Goal: Task Accomplishment & Management: Use online tool/utility

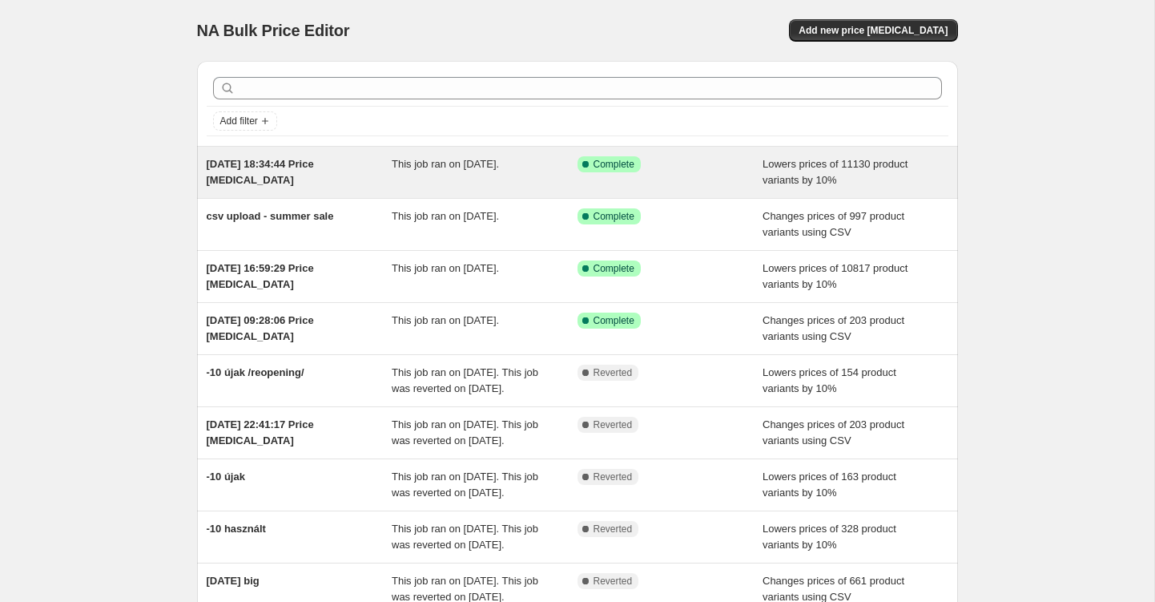
click at [314, 166] on span "[DATE] 18:34:44 Price [MEDICAL_DATA]" at bounding box center [260, 172] width 107 height 28
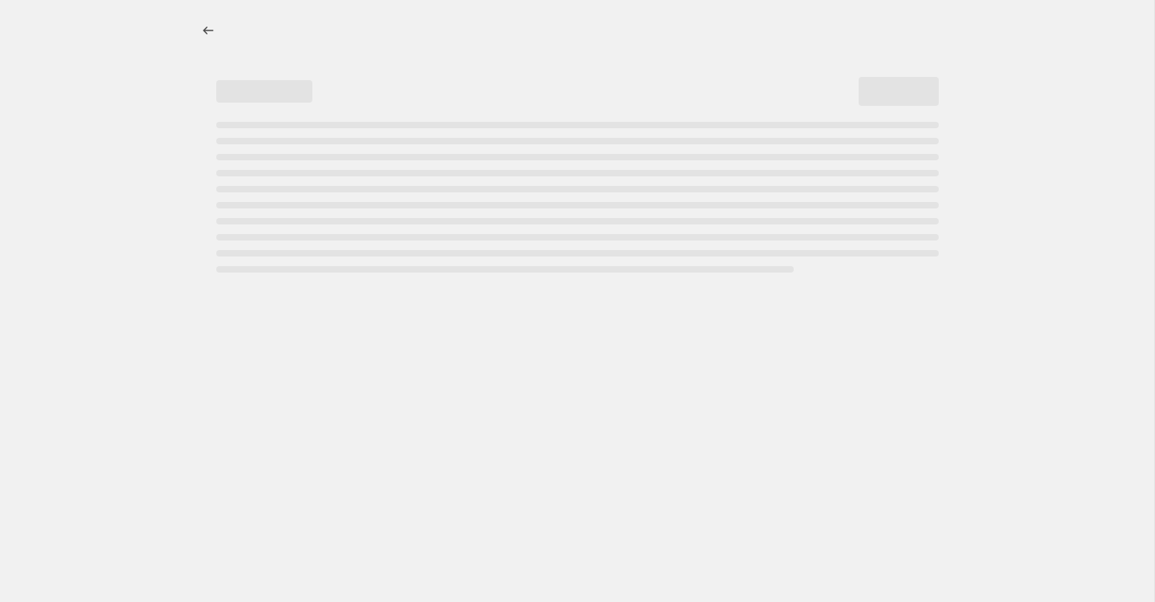
select select "percentage"
select select "not_equal"
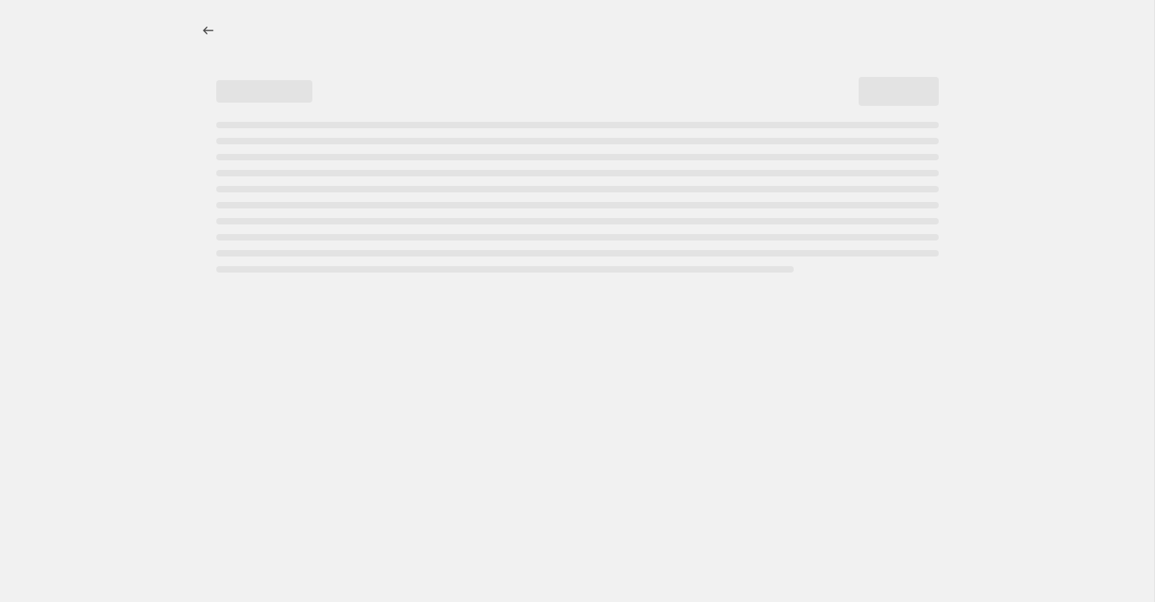
select select "not_equal"
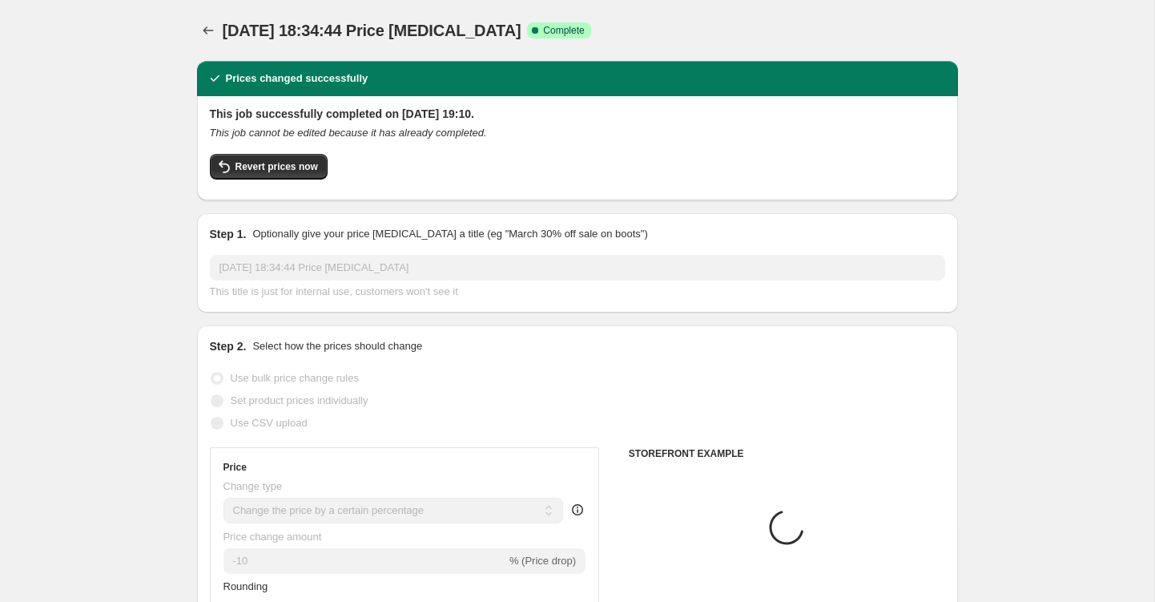
select select "collection"
select select "vendor"
select select "collection"
select select "vendor"
select select "collection"
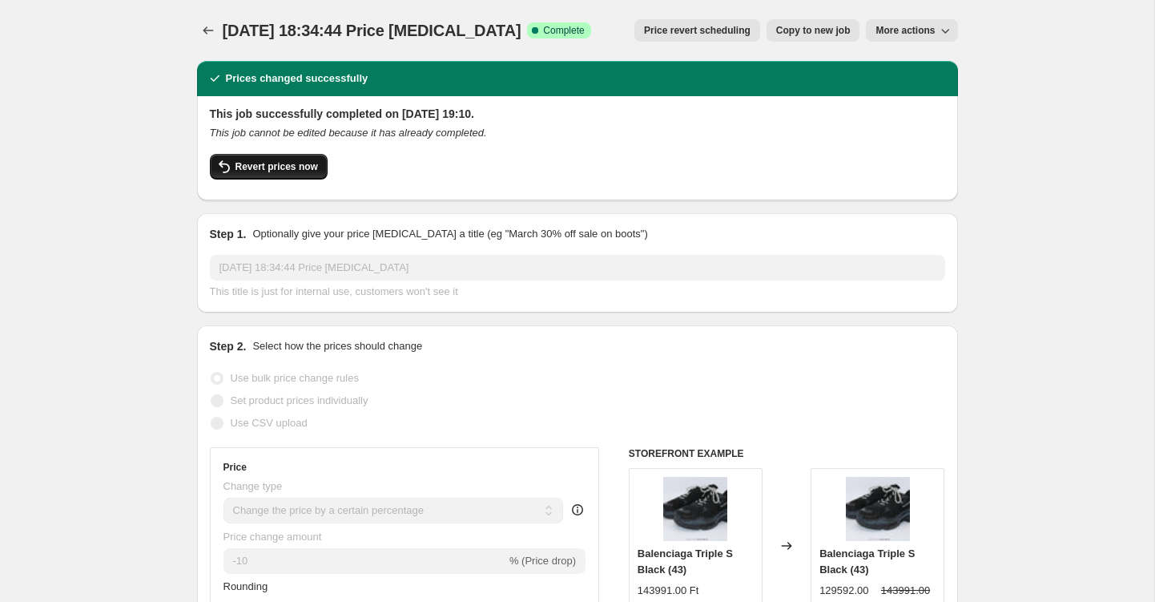
click at [268, 167] on span "Revert prices now" at bounding box center [277, 166] width 83 height 13
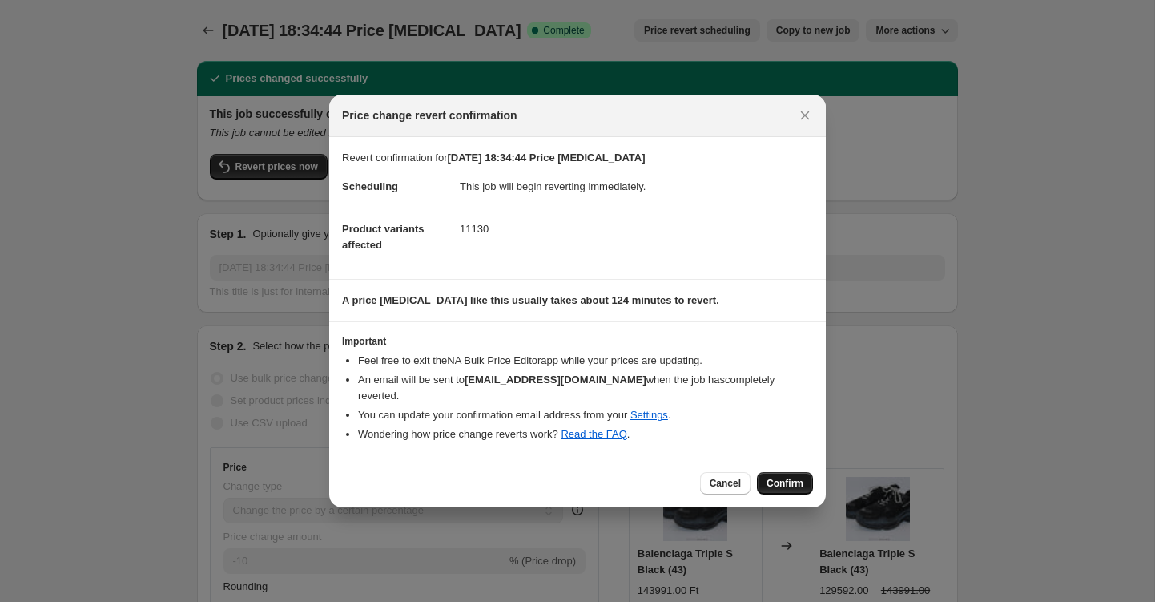
click at [800, 481] on span "Confirm" at bounding box center [785, 483] width 37 height 13
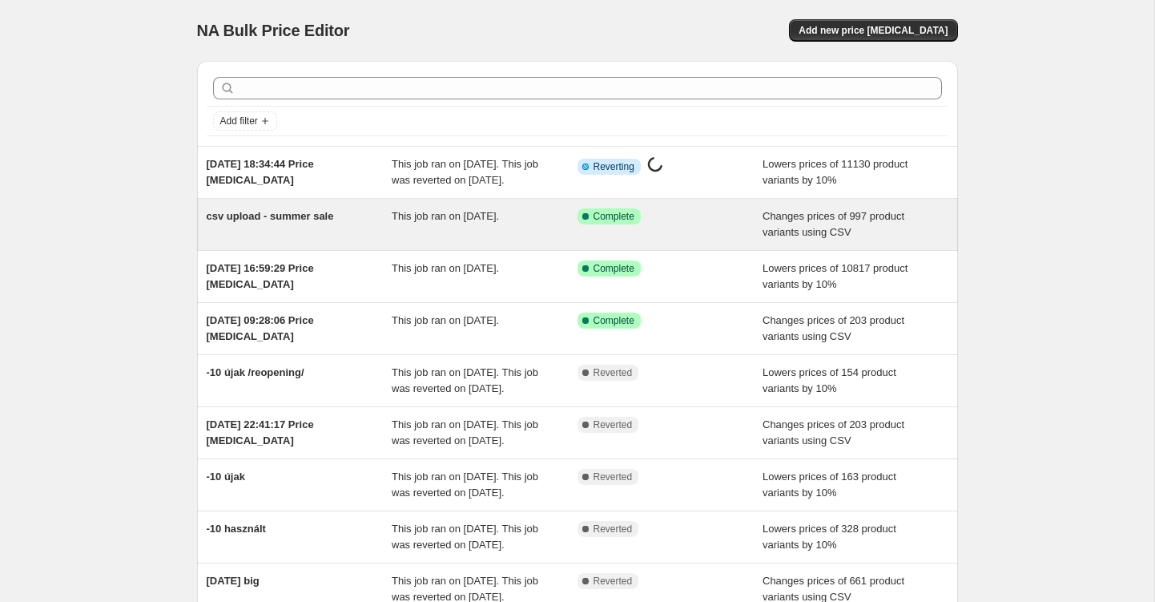
click at [267, 222] on span "csv upload - summer sale" at bounding box center [270, 216] width 127 height 12
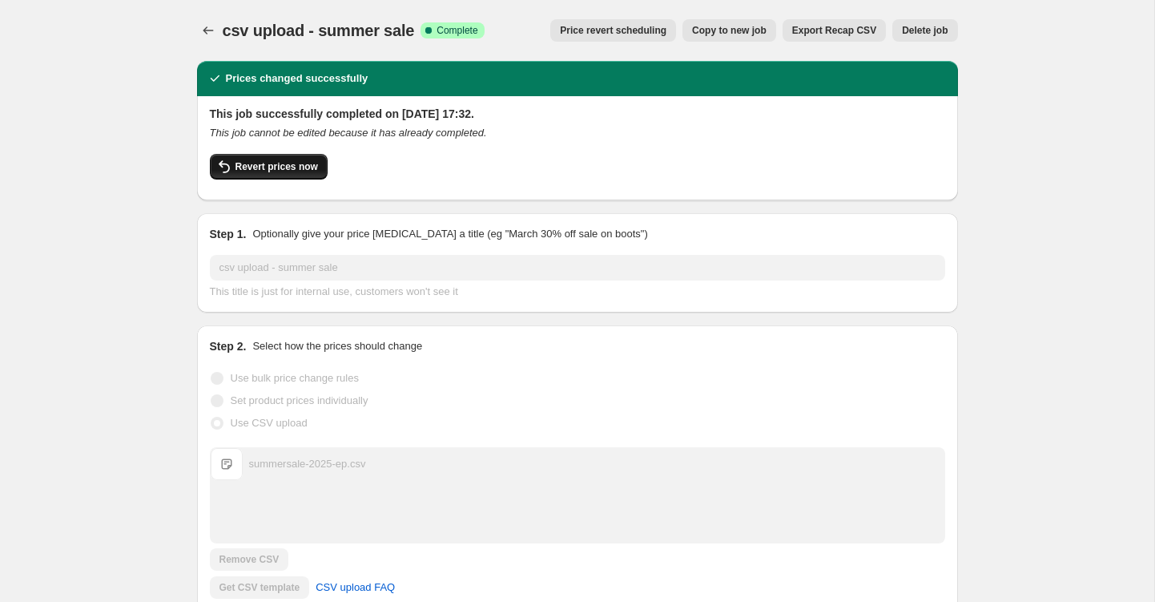
click at [228, 167] on icon "button" at bounding box center [224, 166] width 19 height 19
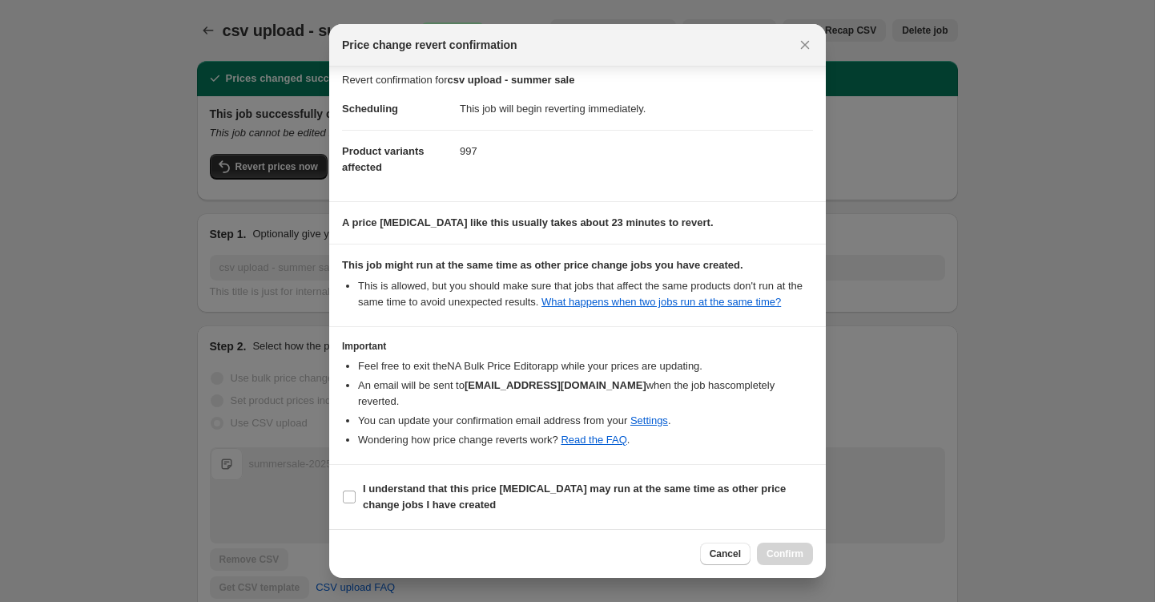
scroll to position [23, 0]
click at [800, 45] on icon "Close" at bounding box center [805, 45] width 16 height 16
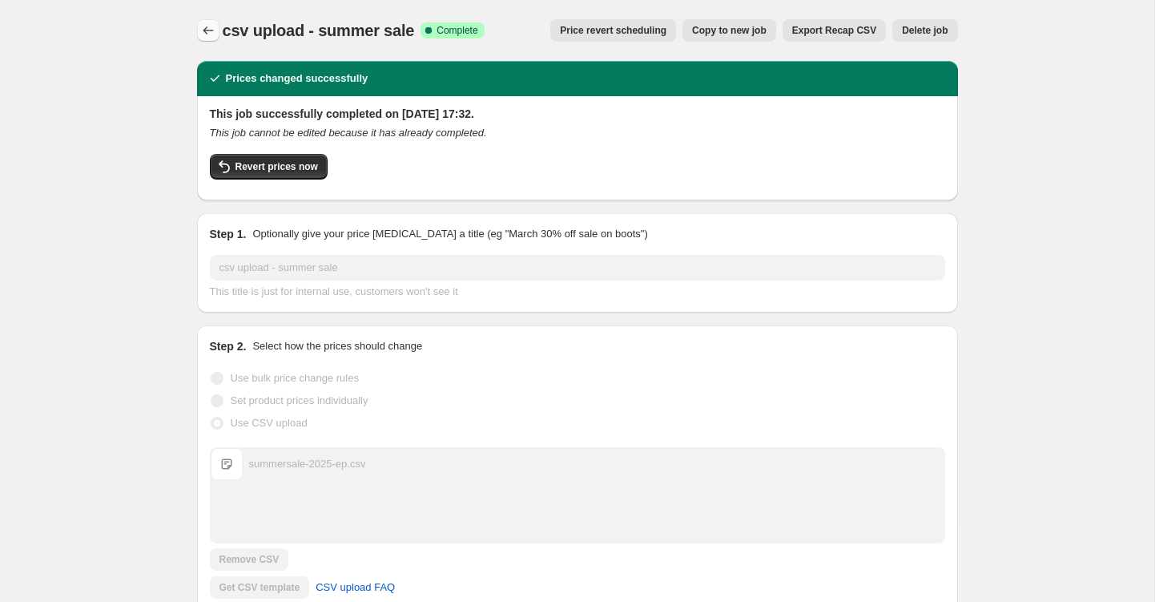
click at [209, 28] on icon "Price change jobs" at bounding box center [208, 30] width 16 height 16
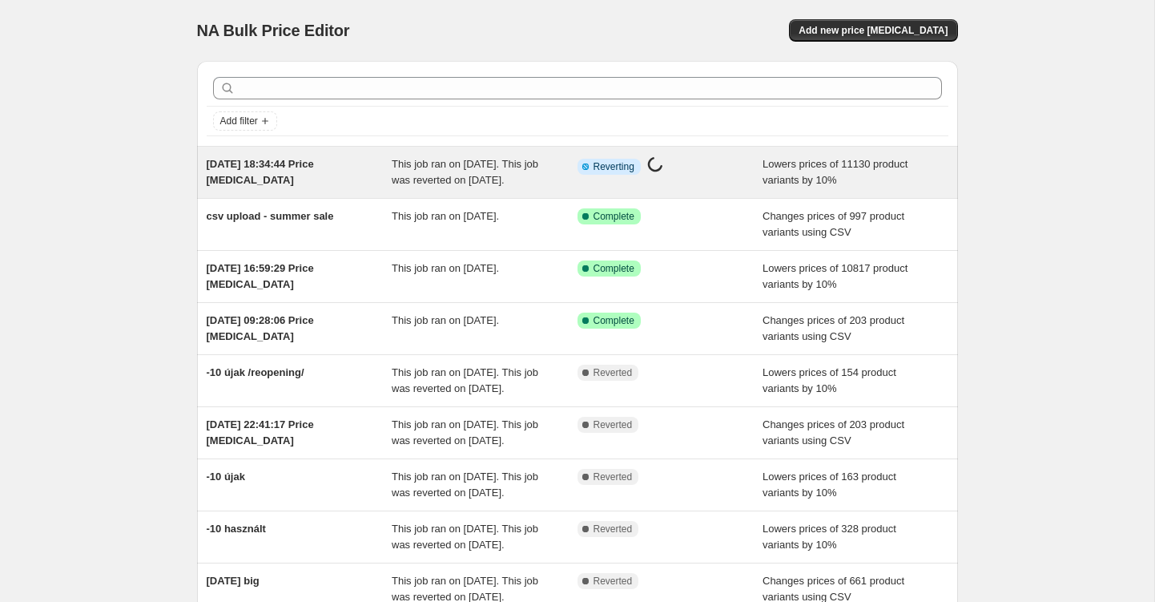
click at [506, 168] on span "This job ran on [DATE]. This job was reverted on [DATE]." at bounding box center [465, 172] width 147 height 28
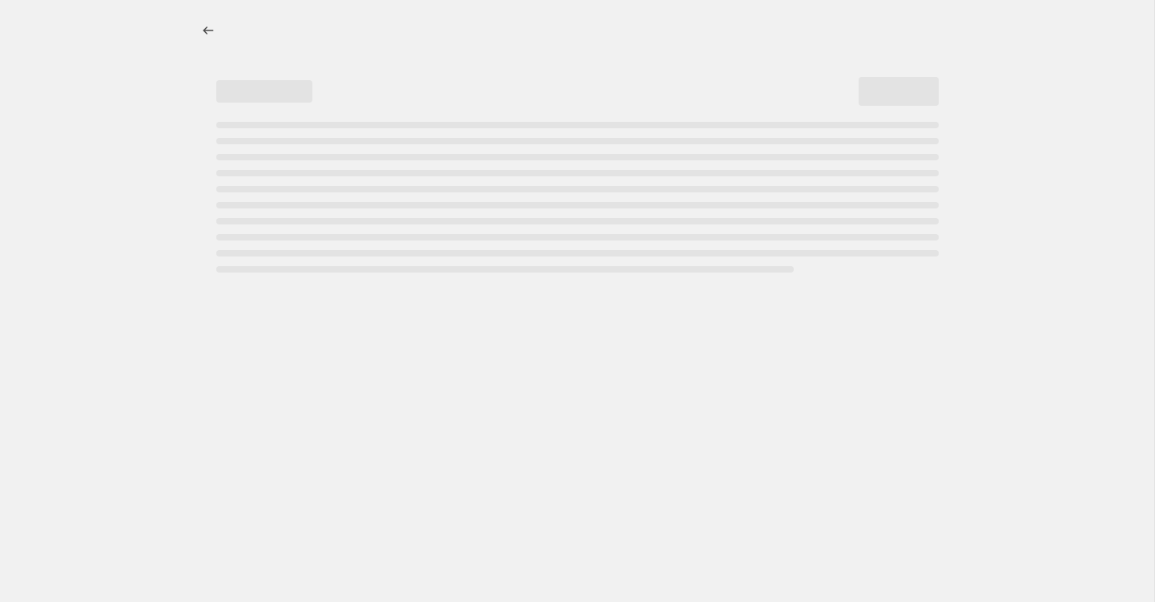
select select "percentage"
select select "collection"
select select "not_equal"
select select "vendor"
select select "not_equal"
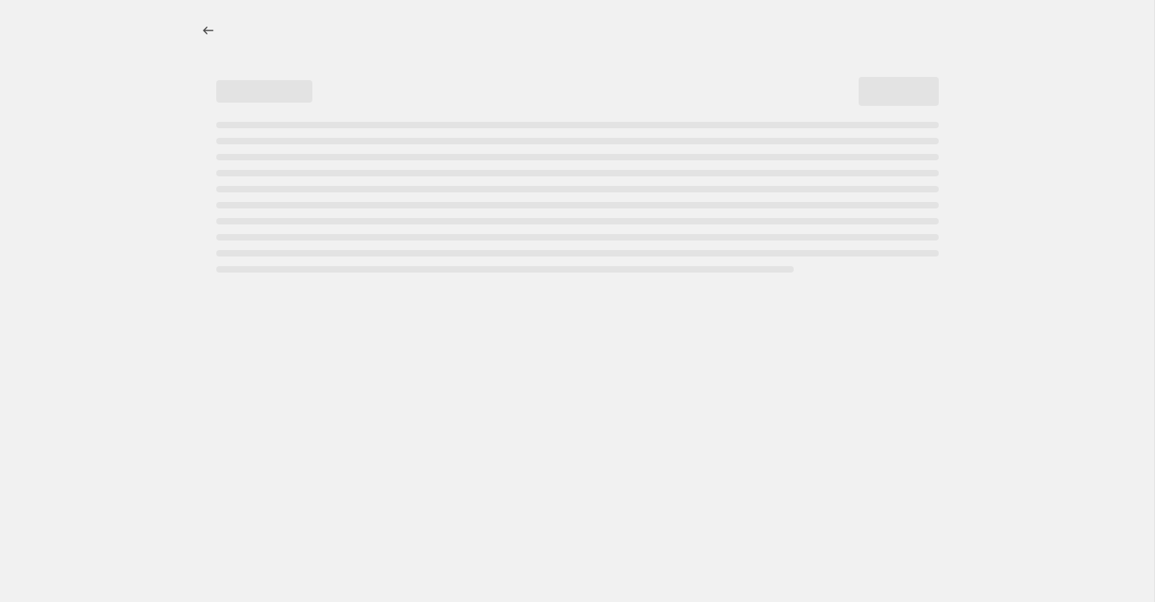
select select "collection"
select select "not_equal"
select select "vendor"
select select "not_equal"
select select "collection"
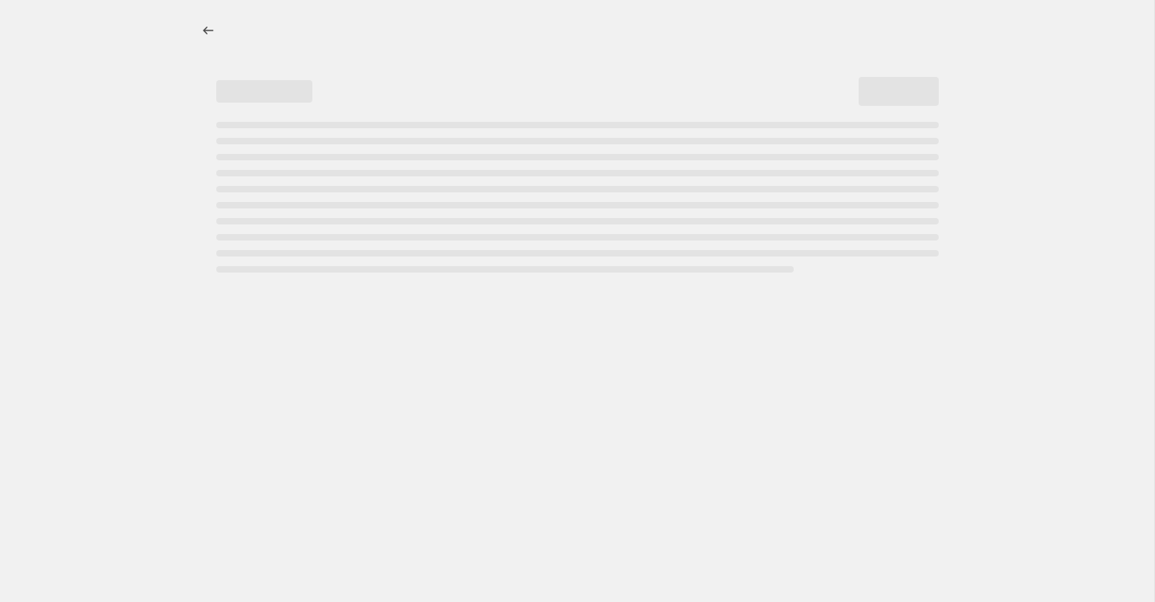
select select "not_equal"
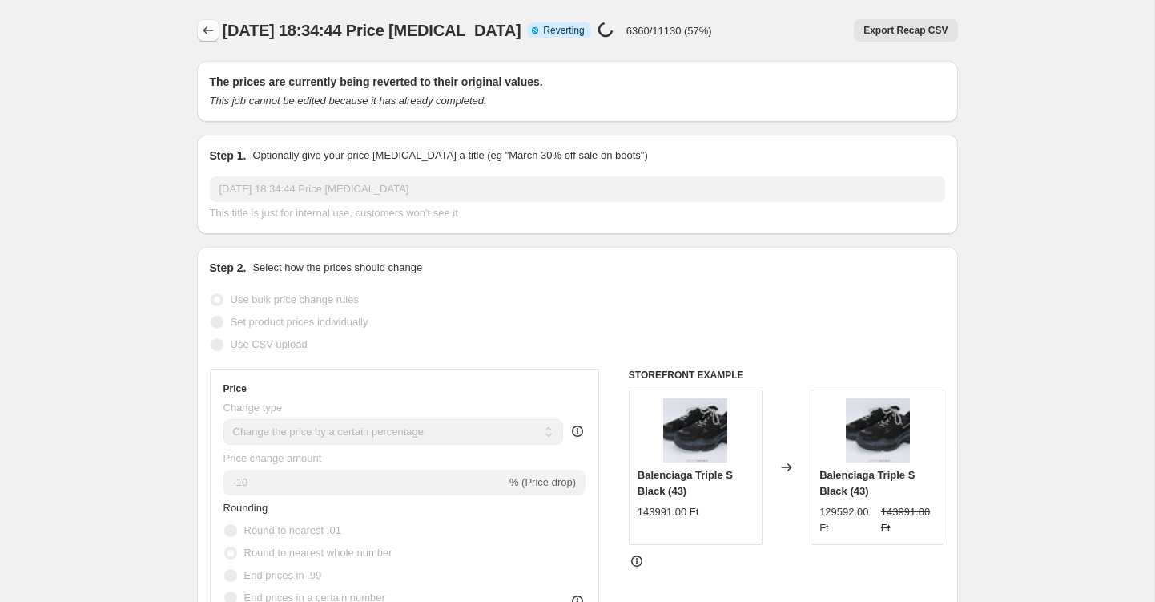
click at [207, 30] on icon "Price change jobs" at bounding box center [208, 30] width 16 height 16
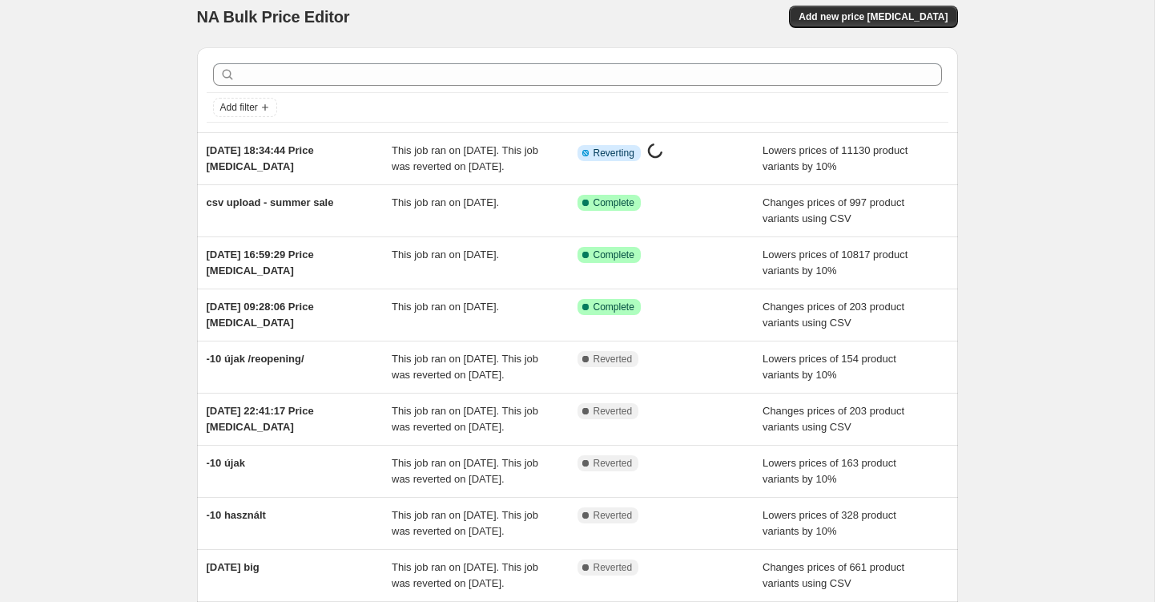
scroll to position [19, 0]
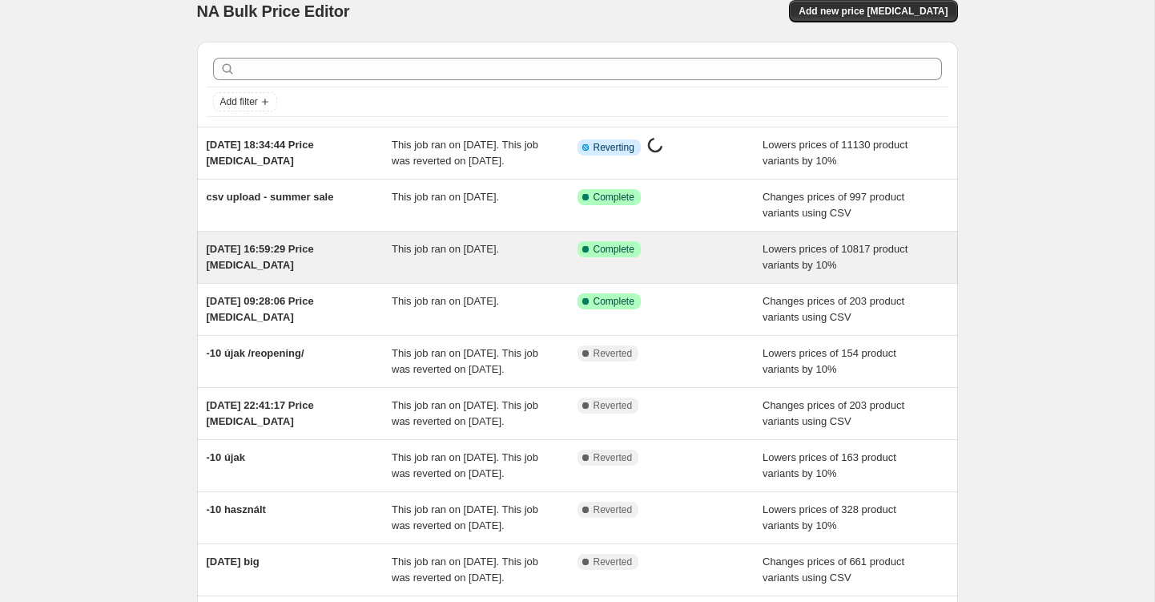
click at [273, 261] on span "[DATE] 16:59:29 Price [MEDICAL_DATA]" at bounding box center [260, 257] width 107 height 28
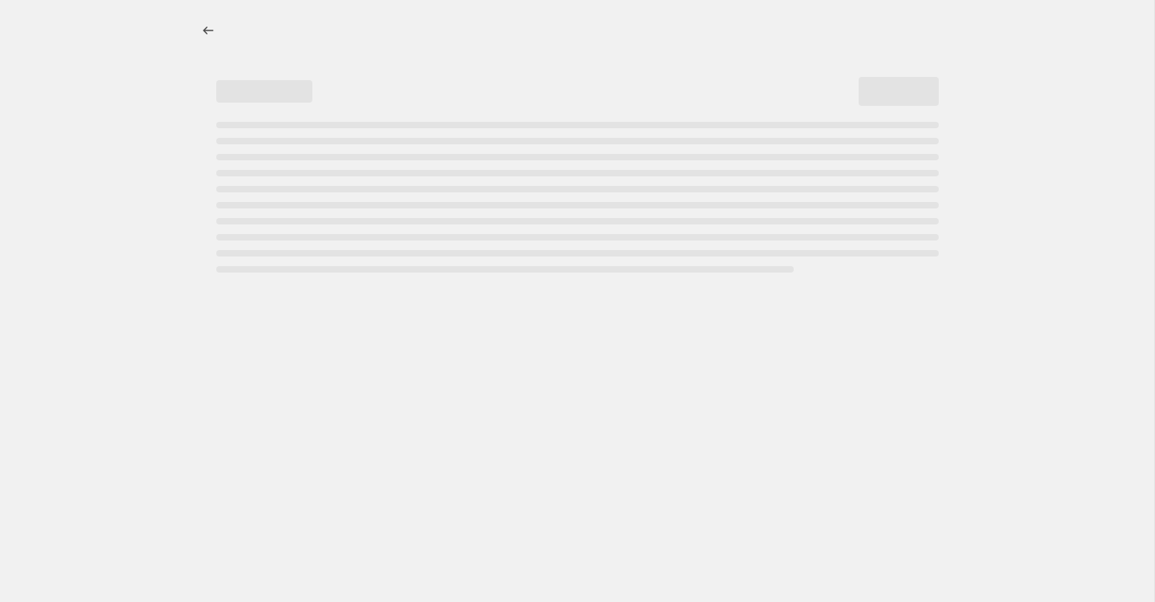
select select "percentage"
select select "collection"
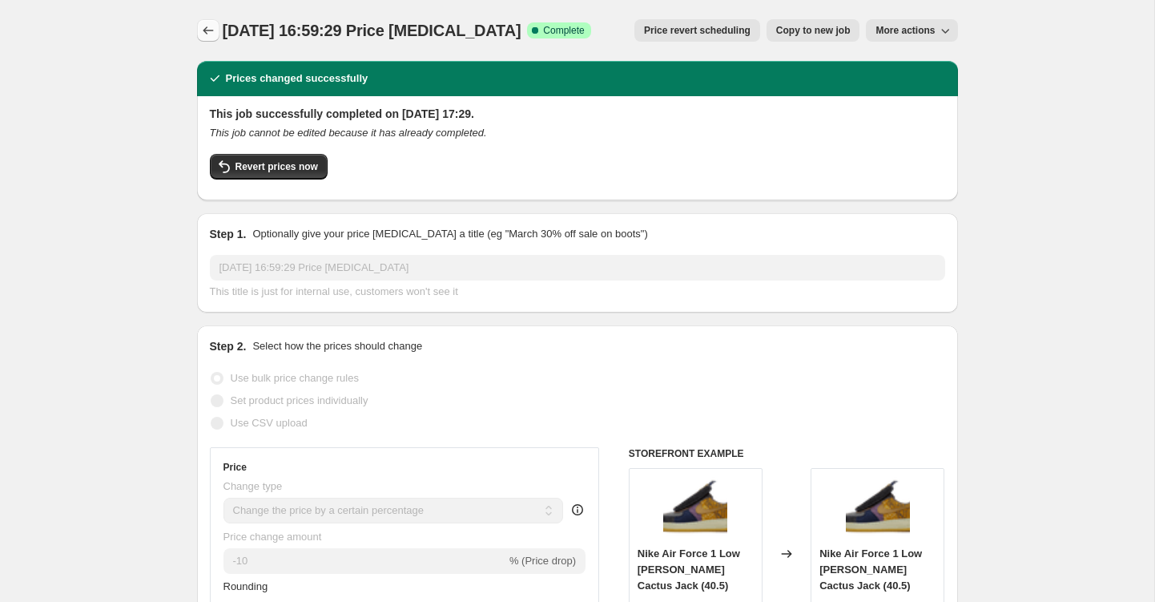
click at [211, 31] on icon "Price change jobs" at bounding box center [208, 30] width 16 height 16
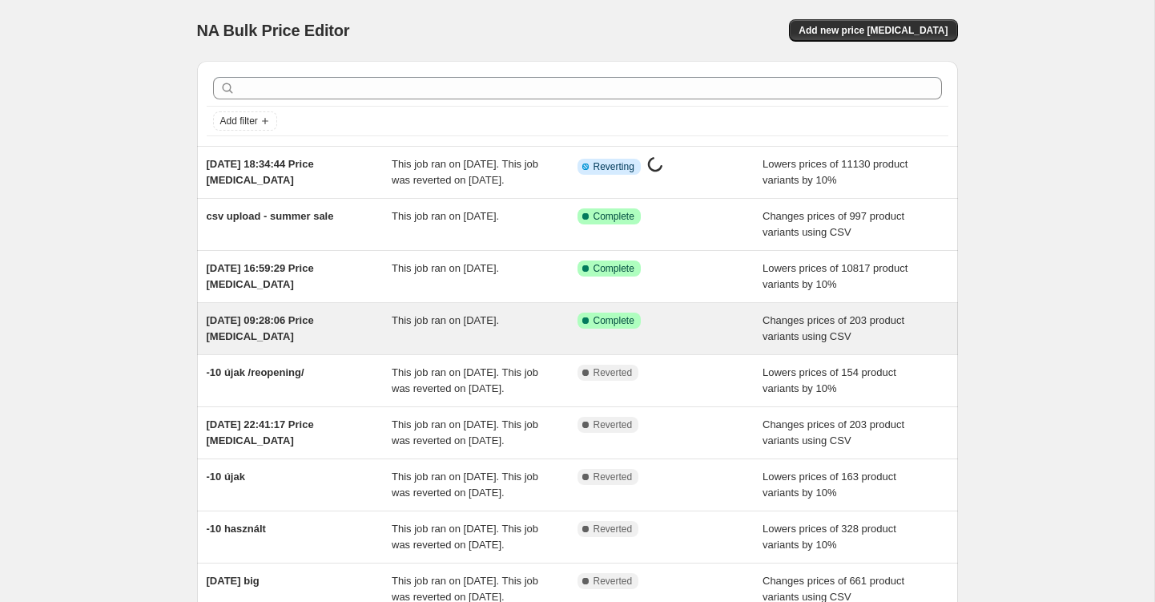
click at [296, 328] on div "[DATE] 09:28:06 Price [MEDICAL_DATA] This job ran on [DATE]. Success Complete C…" at bounding box center [577, 328] width 761 height 51
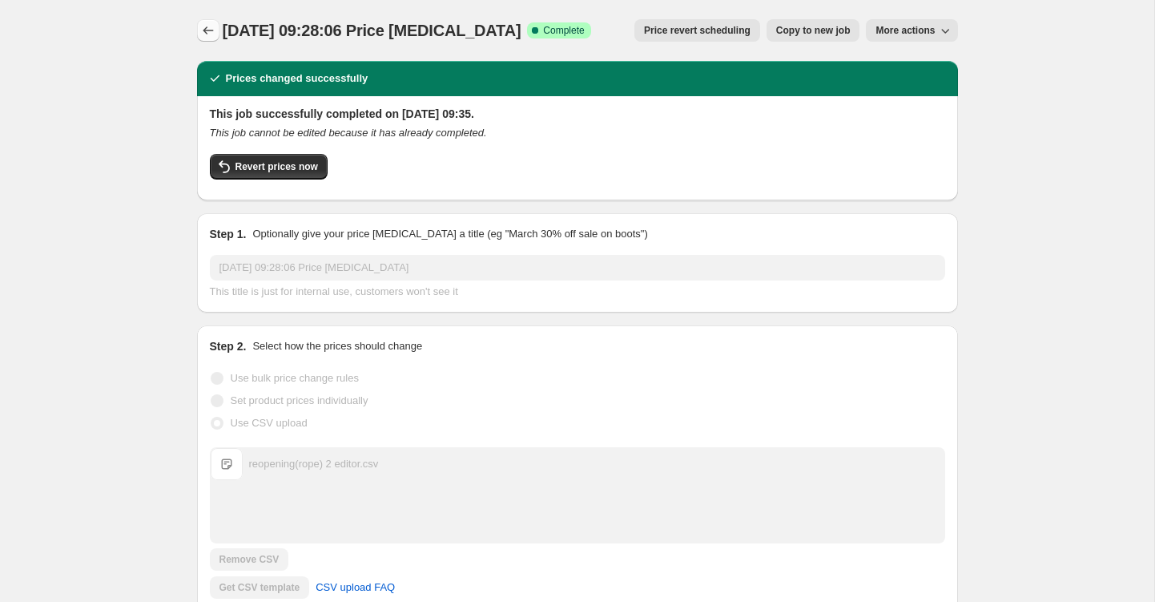
click at [207, 24] on icon "Price change jobs" at bounding box center [208, 30] width 16 height 16
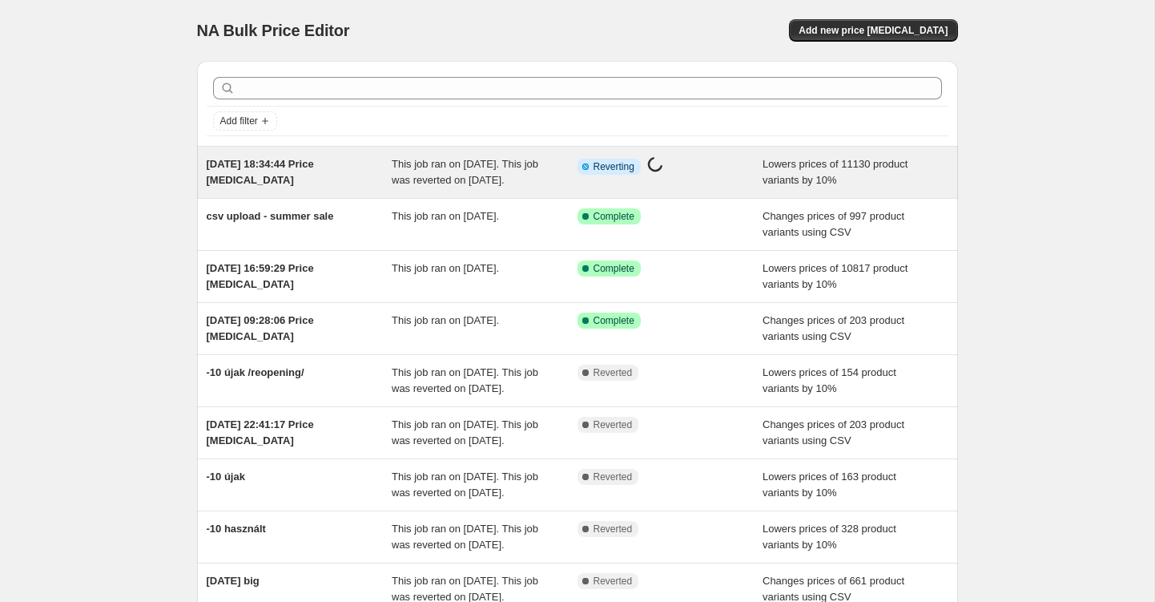
click at [517, 167] on span "This job ran on [DATE]. This job was reverted on [DATE]." at bounding box center [465, 172] width 147 height 28
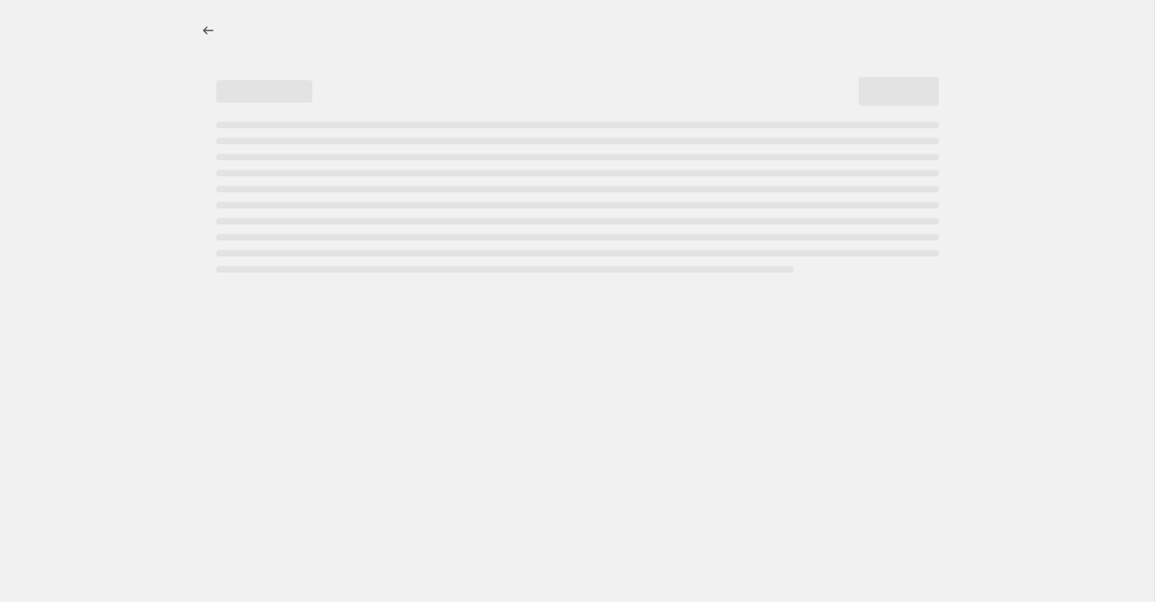
select select "percentage"
select select "collection"
select select "not_equal"
select select "vendor"
select select "not_equal"
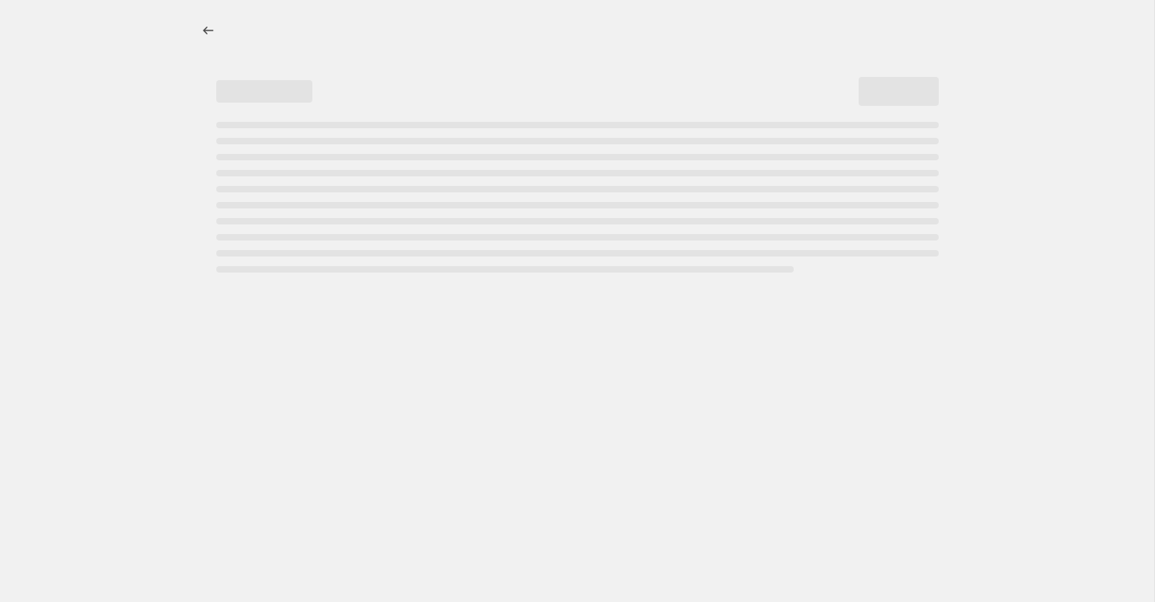
select select "collection"
select select "not_equal"
select select "vendor"
select select "not_equal"
select select "collection"
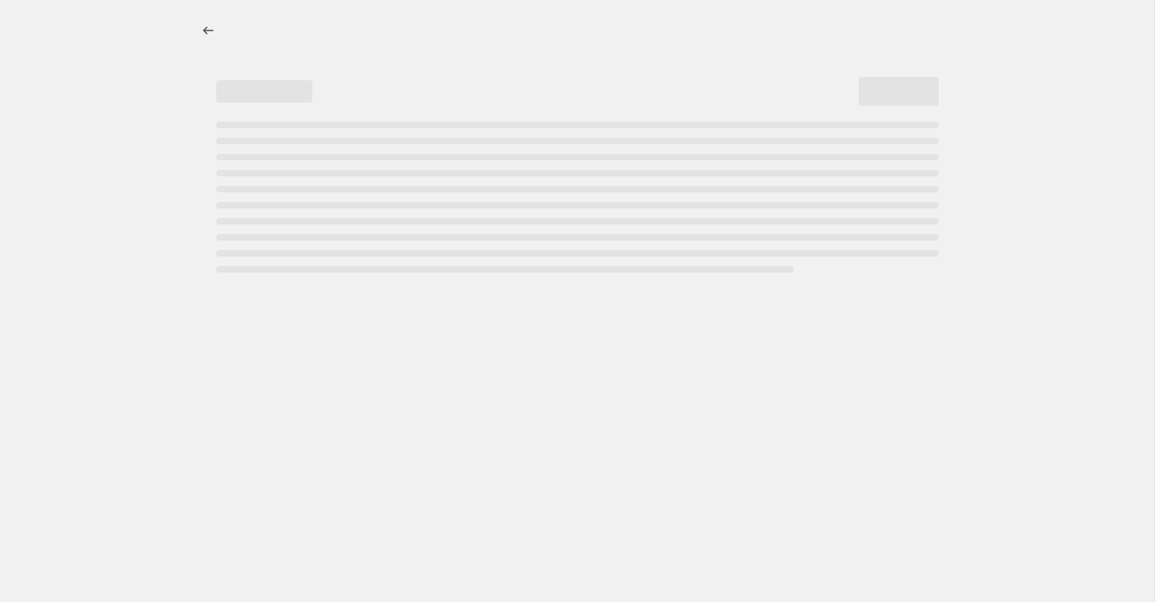
select select "not_equal"
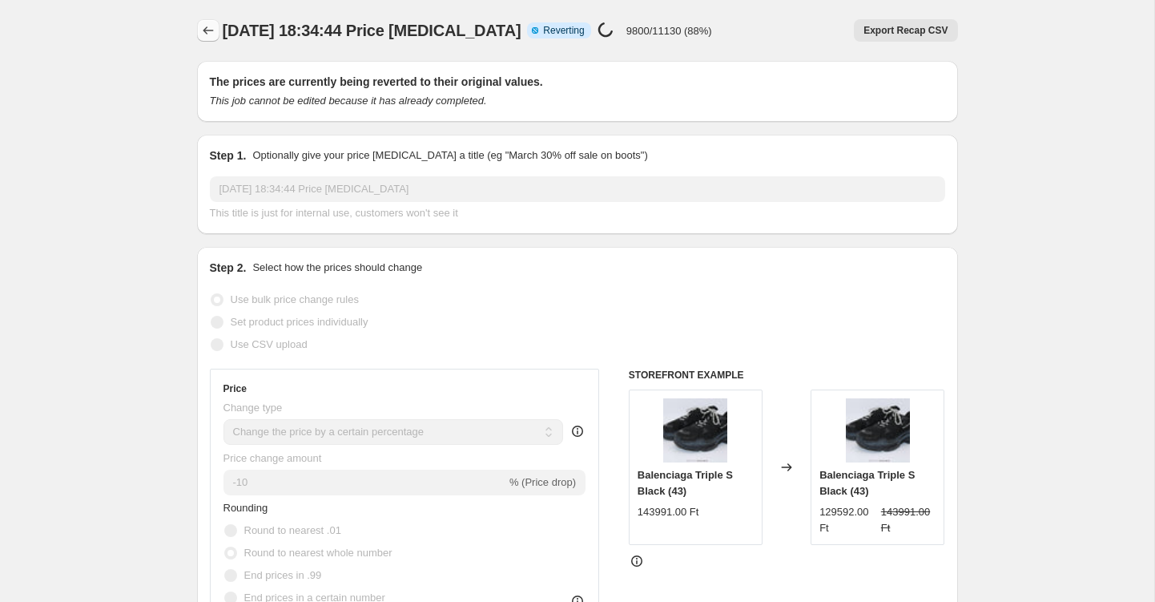
click at [199, 30] on button "Price change jobs" at bounding box center [208, 30] width 22 height 22
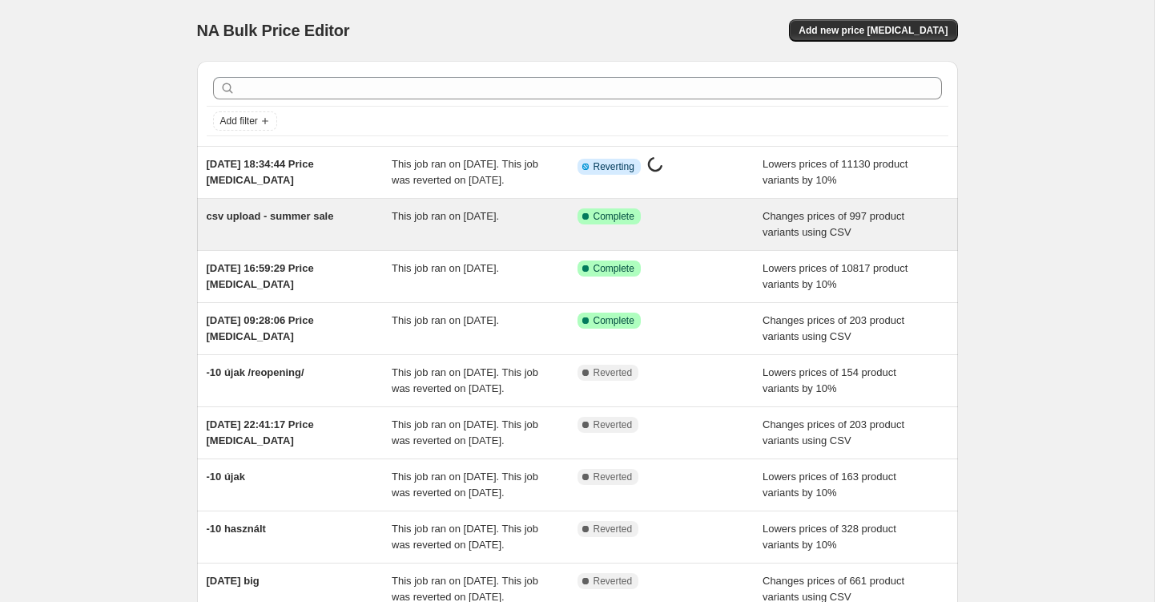
click at [303, 240] on div "csv upload - summer sale" at bounding box center [300, 224] width 186 height 32
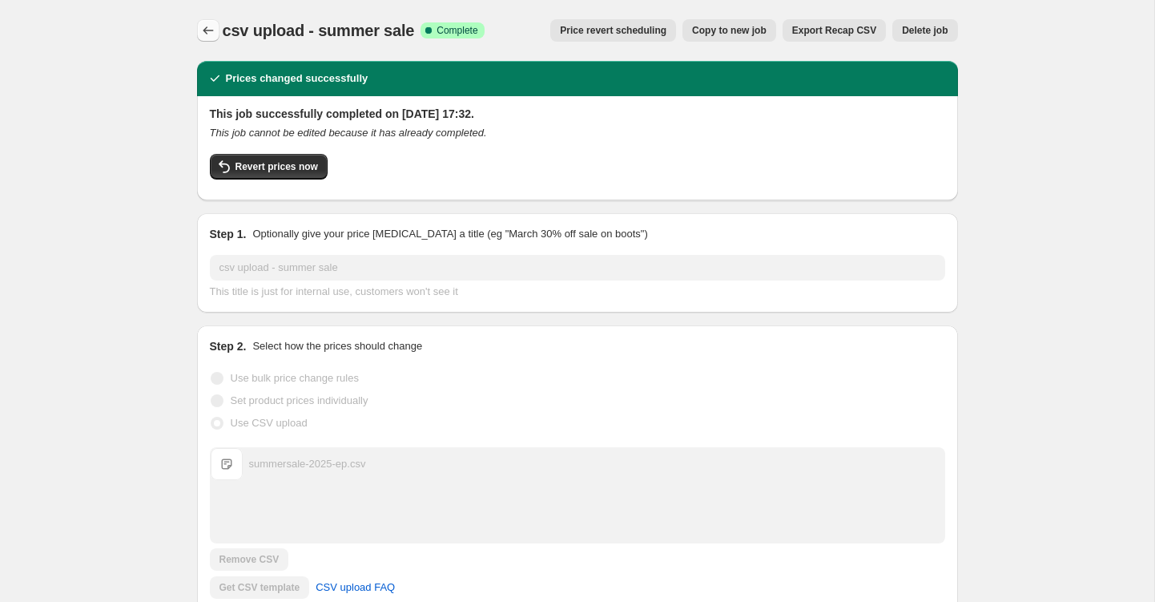
click at [213, 38] on icon "Price change jobs" at bounding box center [208, 30] width 16 height 16
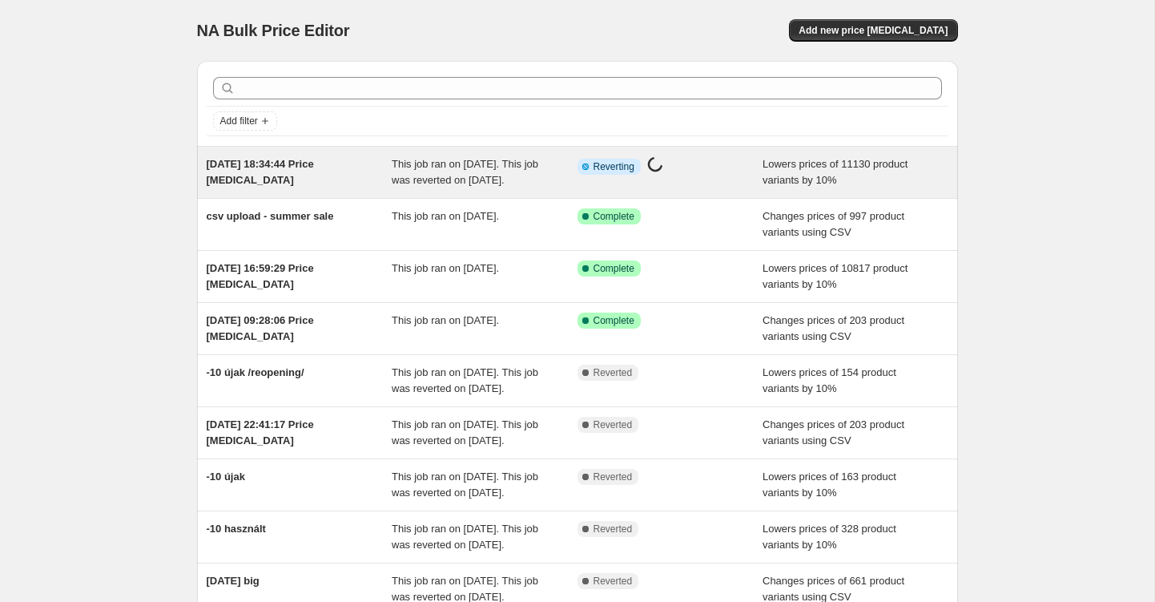
click at [236, 174] on span "[DATE] 18:34:44 Price [MEDICAL_DATA]" at bounding box center [260, 172] width 107 height 28
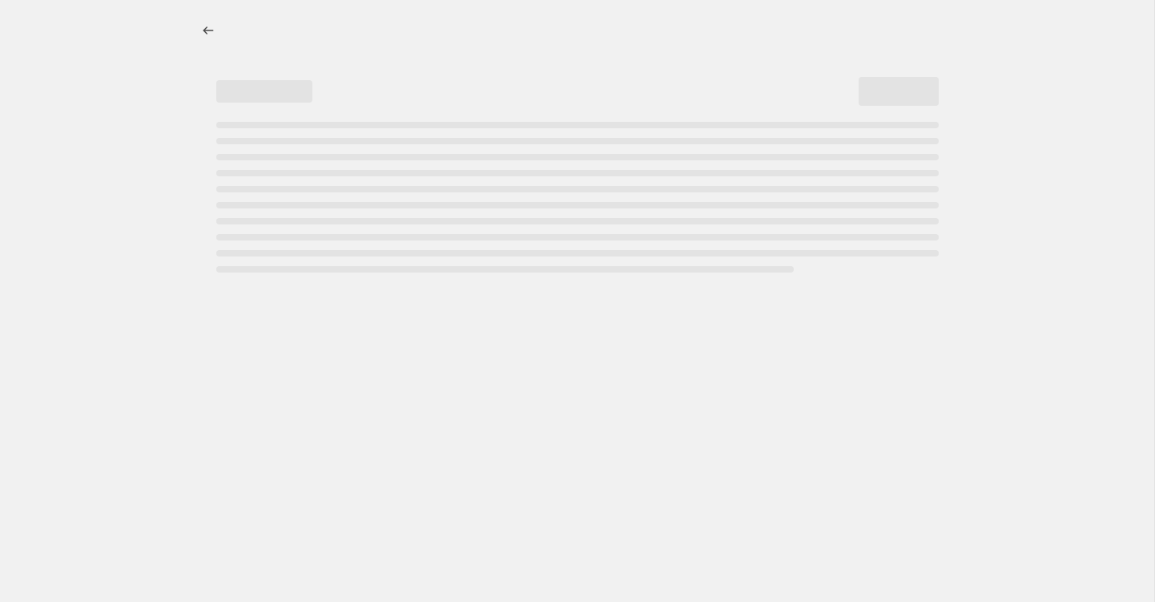
select select "percentage"
select select "collection"
select select "not_equal"
select select "vendor"
select select "not_equal"
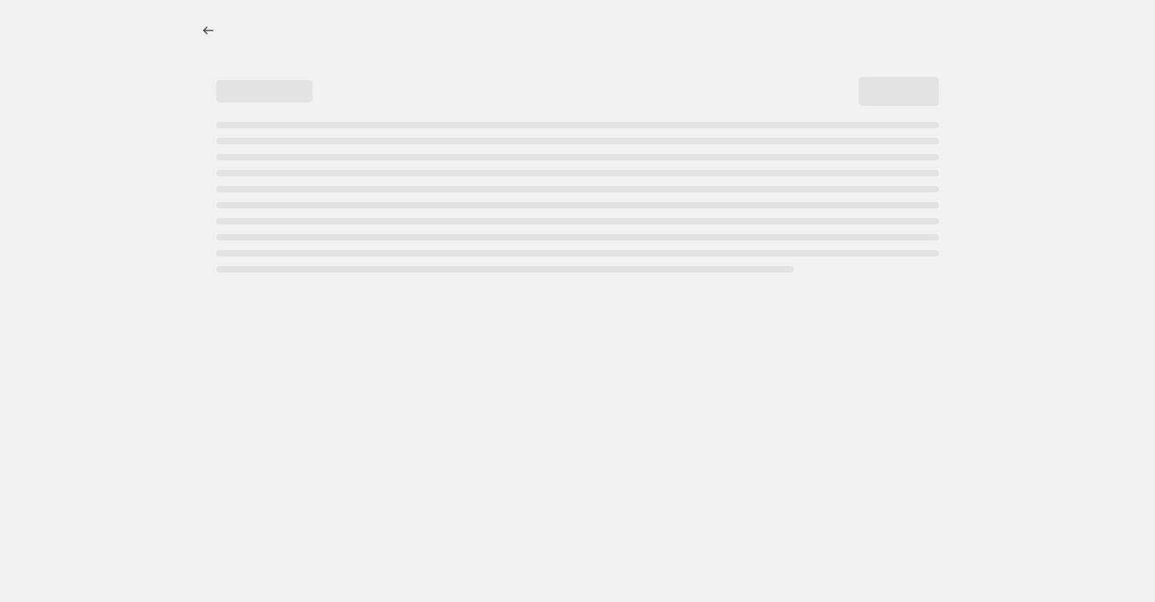
select select "collection"
select select "not_equal"
select select "vendor"
select select "not_equal"
select select "collection"
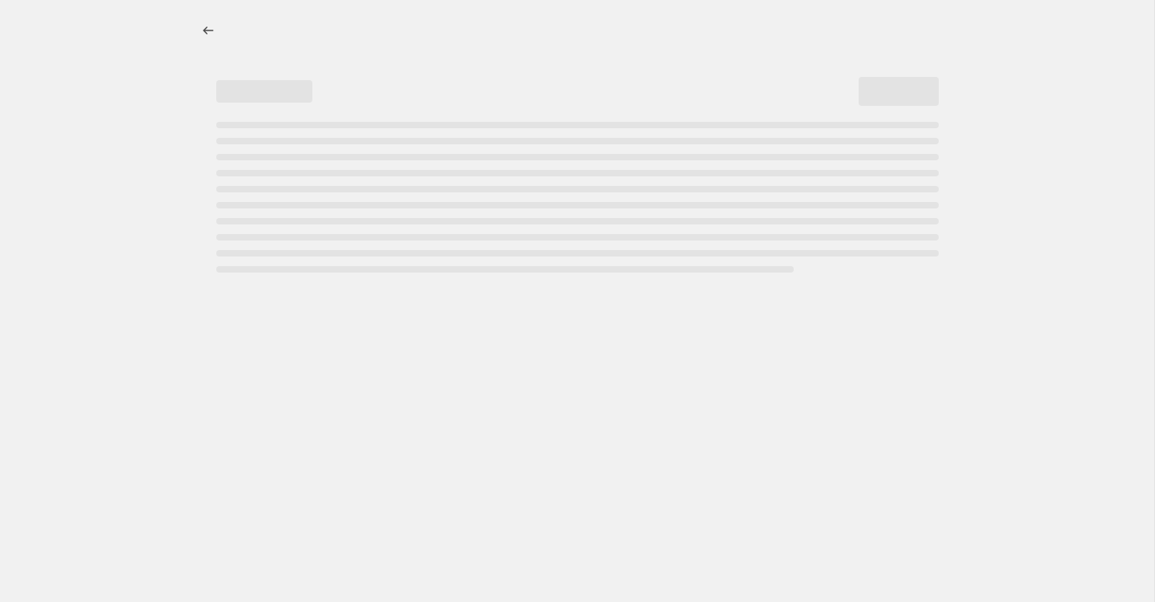
select select "not_equal"
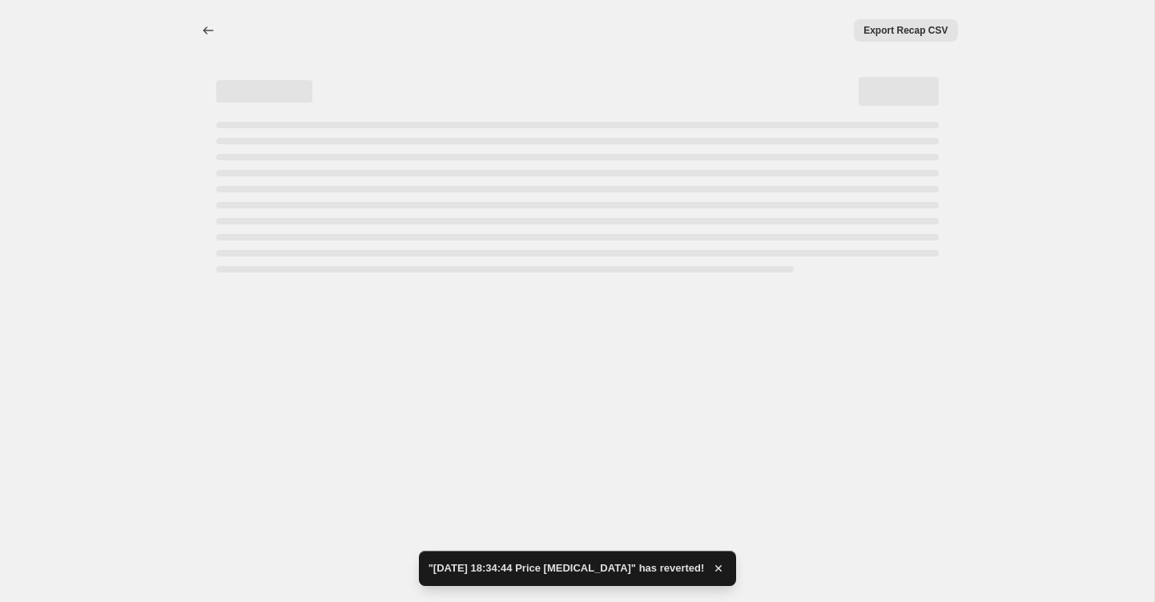
select select "percentage"
select select "collection"
select select "not_equal"
select select "vendor"
select select "not_equal"
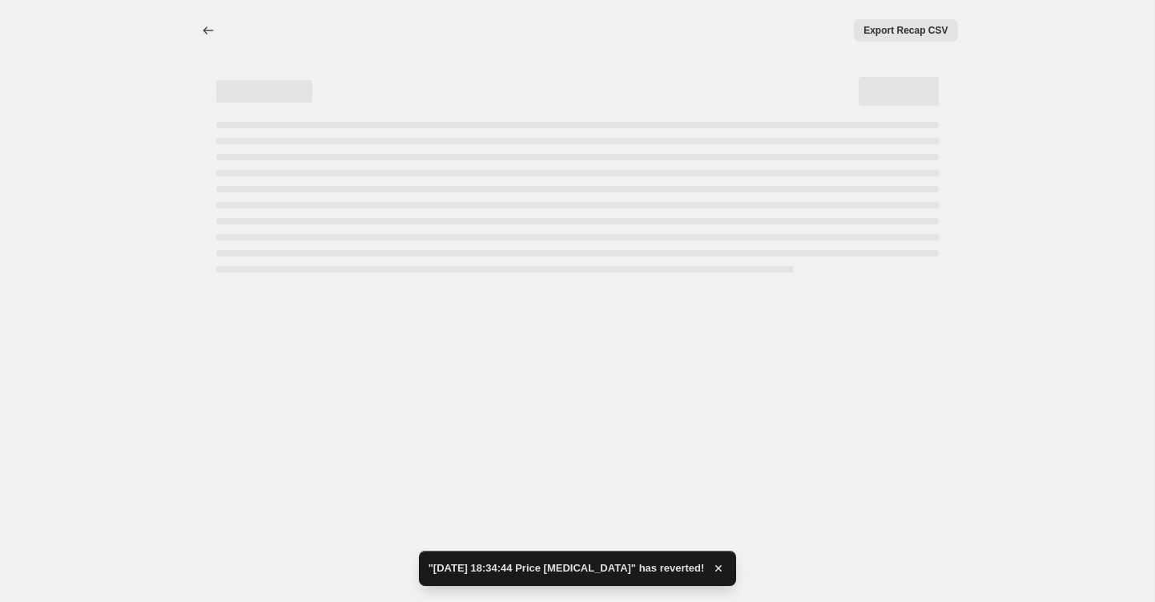
select select "collection"
select select "not_equal"
select select "vendor"
select select "not_equal"
select select "collection"
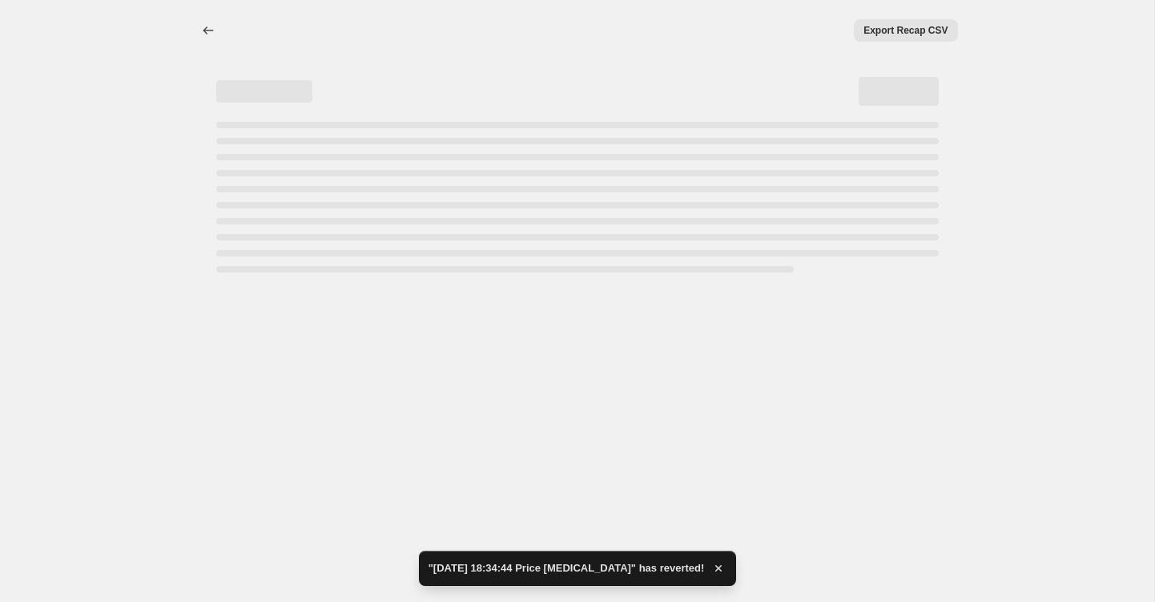
select select "not_equal"
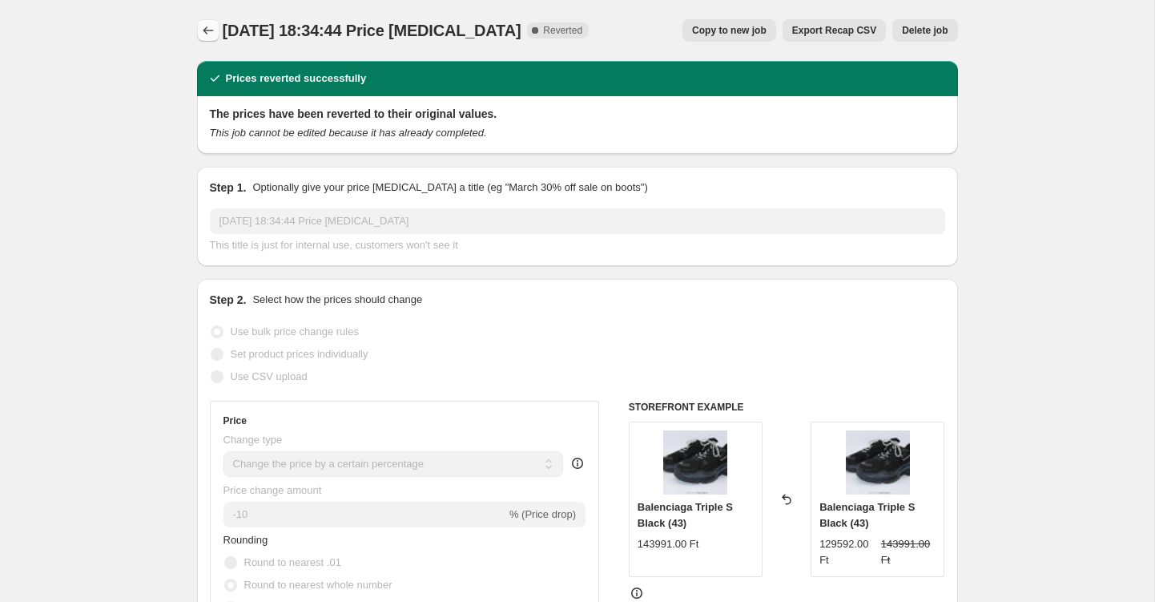
click at [212, 31] on icon "Price change jobs" at bounding box center [208, 30] width 16 height 16
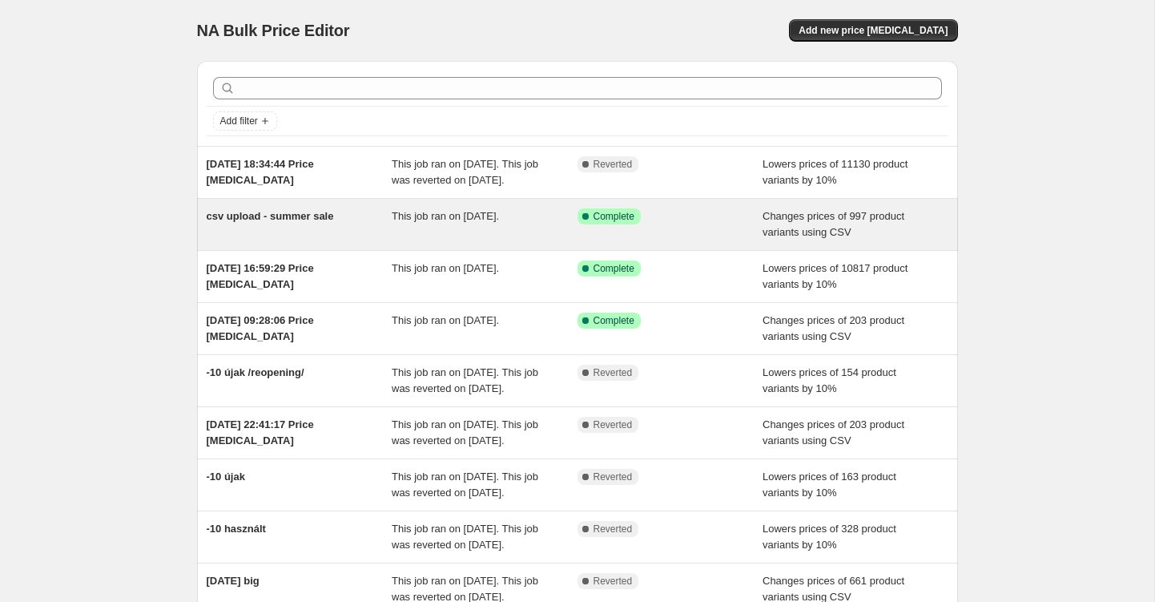
click at [255, 222] on span "csv upload - summer sale" at bounding box center [270, 216] width 127 height 12
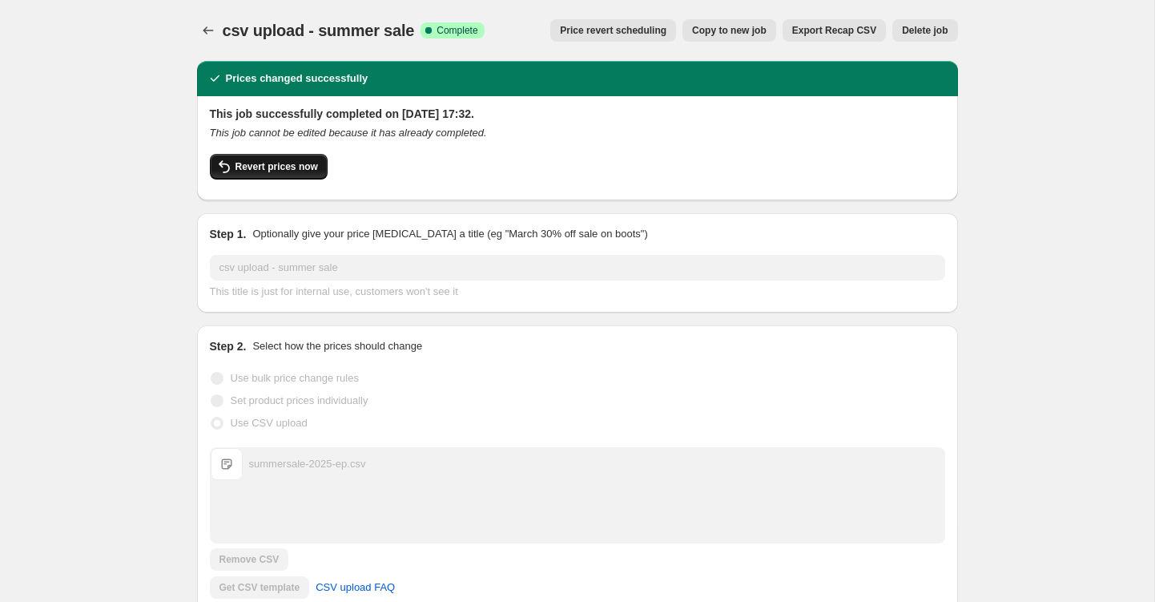
click at [287, 167] on span "Revert prices now" at bounding box center [277, 166] width 83 height 13
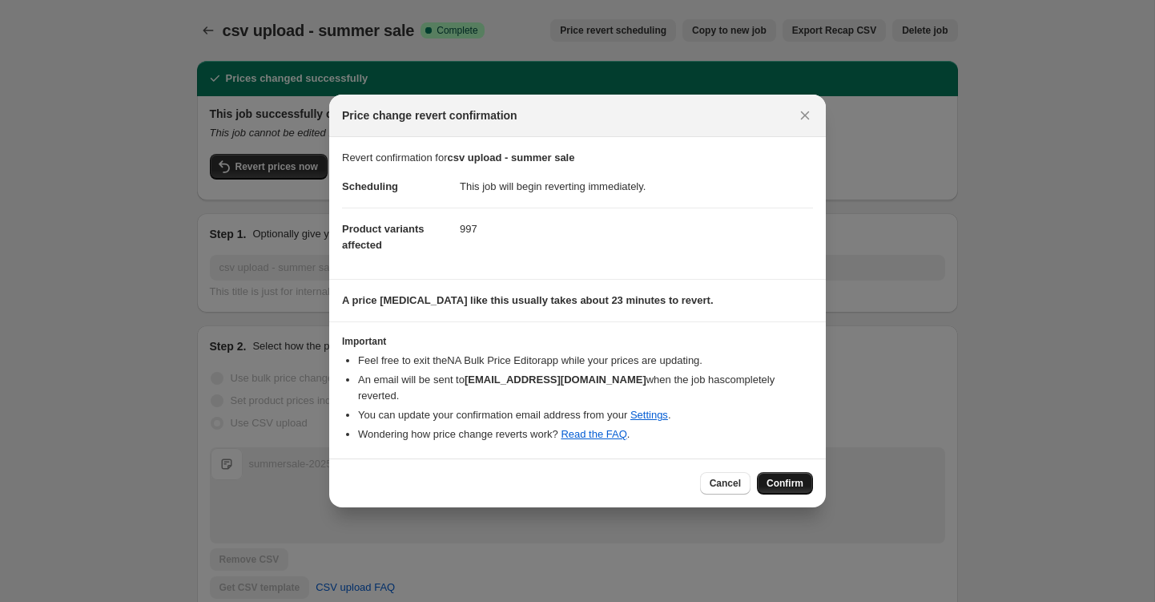
click at [803, 476] on button "Confirm" at bounding box center [785, 483] width 56 height 22
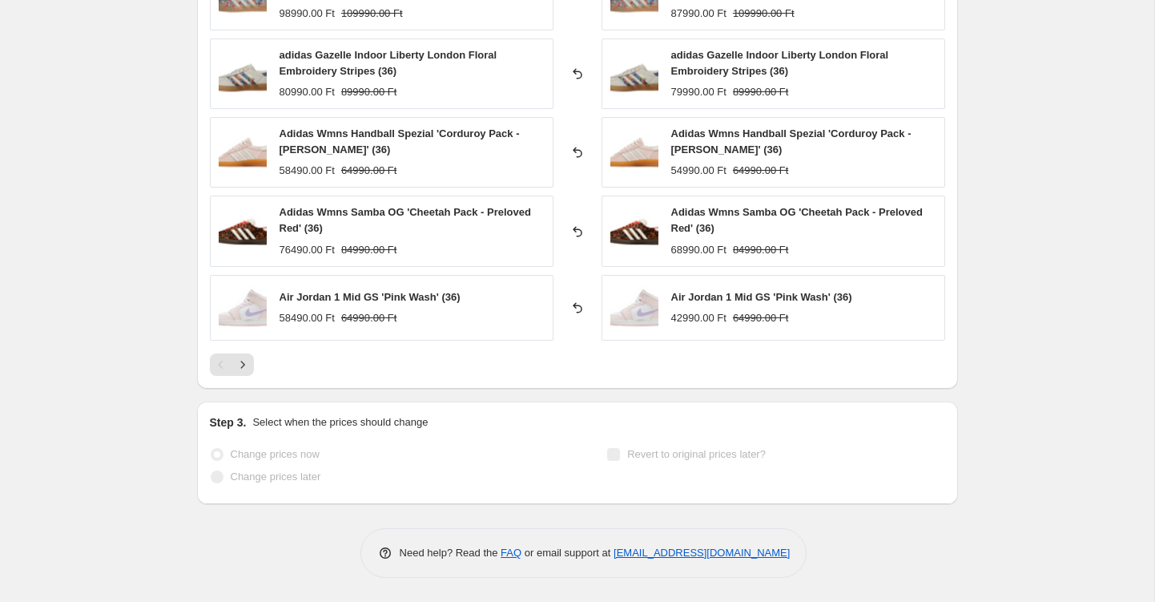
scroll to position [709, 0]
click at [535, 431] on div "Step 3. Select when the prices should change Change prices now Change prices la…" at bounding box center [577, 452] width 735 height 77
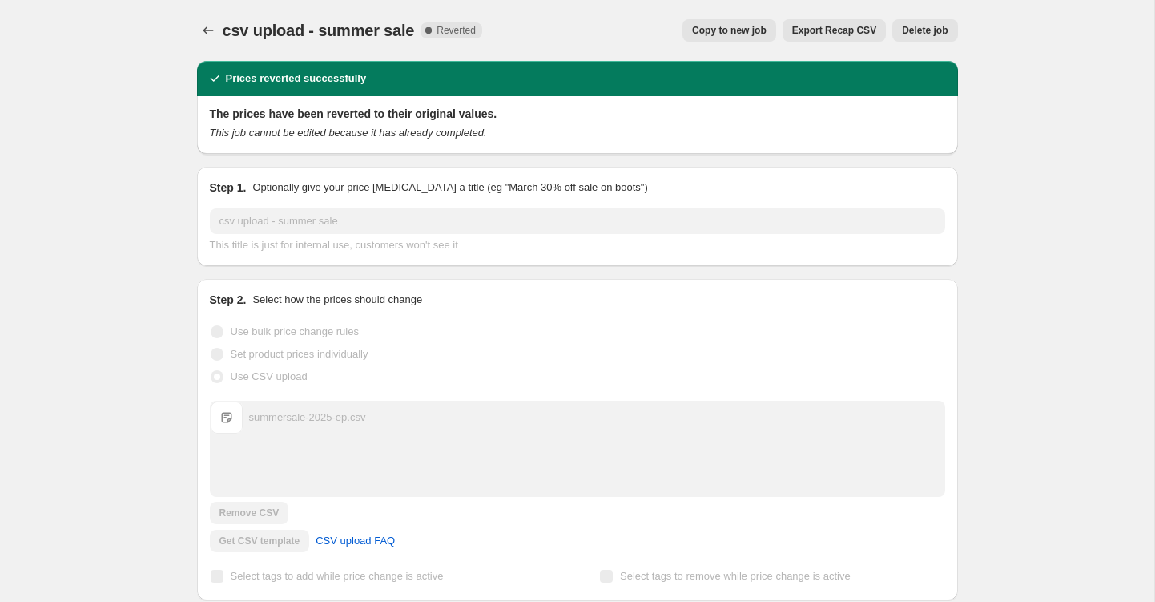
scroll to position [0, 0]
click at [209, 30] on icon "Price change jobs" at bounding box center [208, 30] width 16 height 16
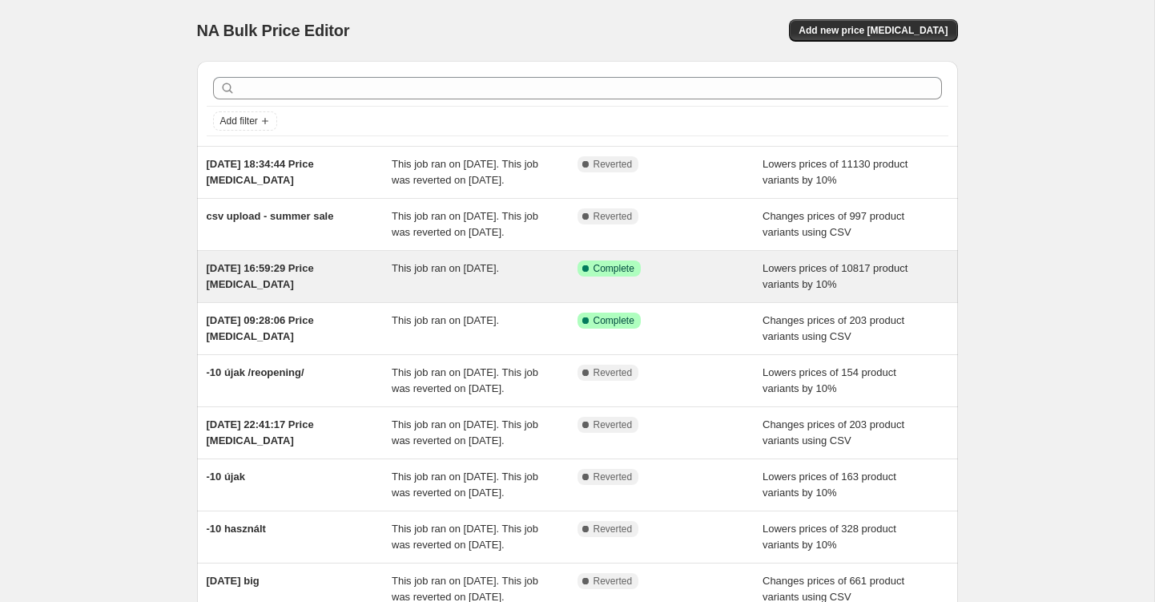
click at [269, 290] on span "[DATE] 16:59:29 Price [MEDICAL_DATA]" at bounding box center [260, 276] width 107 height 28
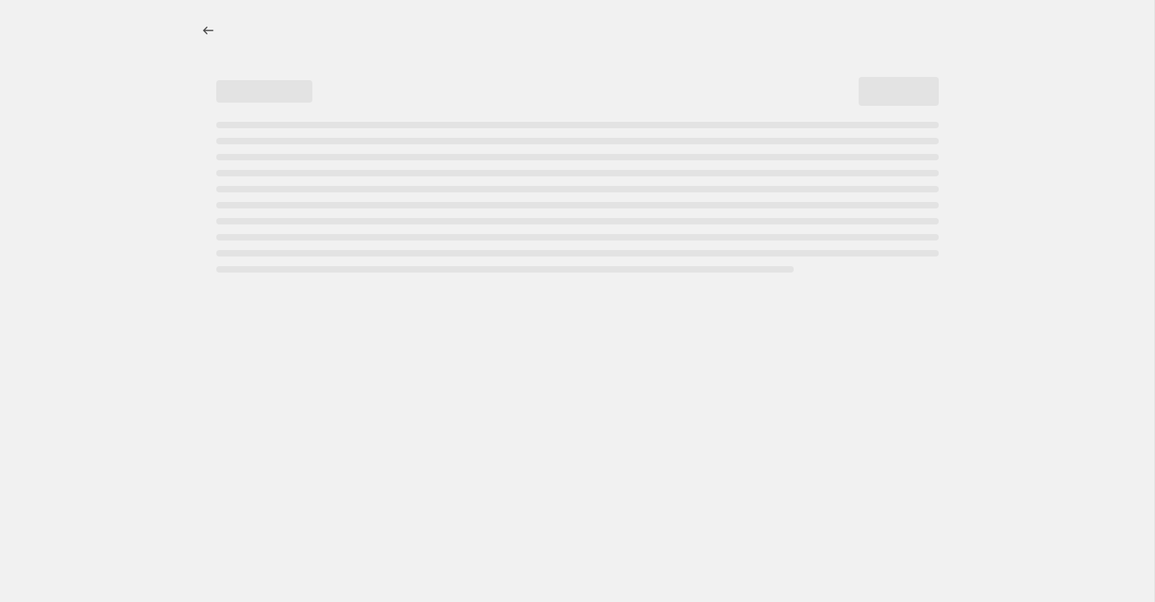
select select "percentage"
select select "collection"
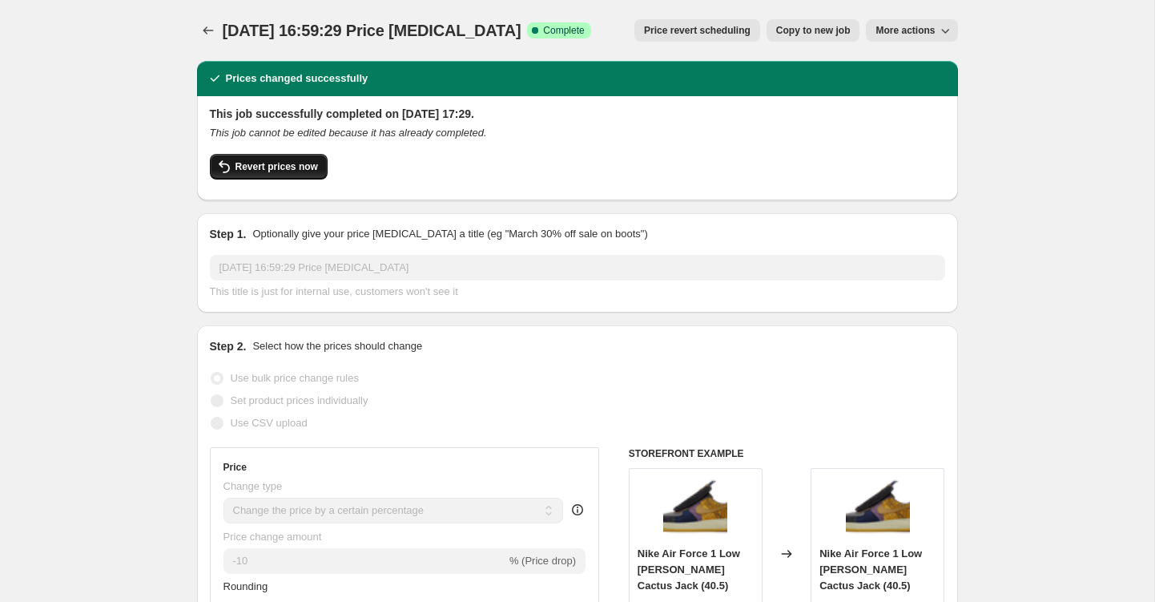
click at [296, 163] on span "Revert prices now" at bounding box center [277, 166] width 83 height 13
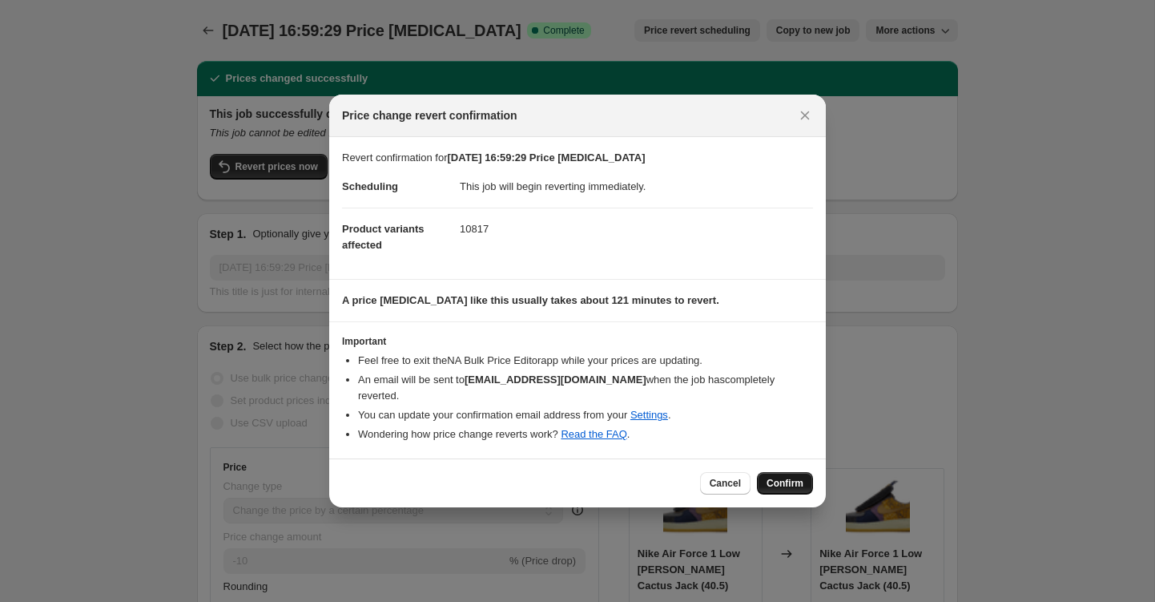
click at [799, 479] on span "Confirm" at bounding box center [785, 483] width 37 height 13
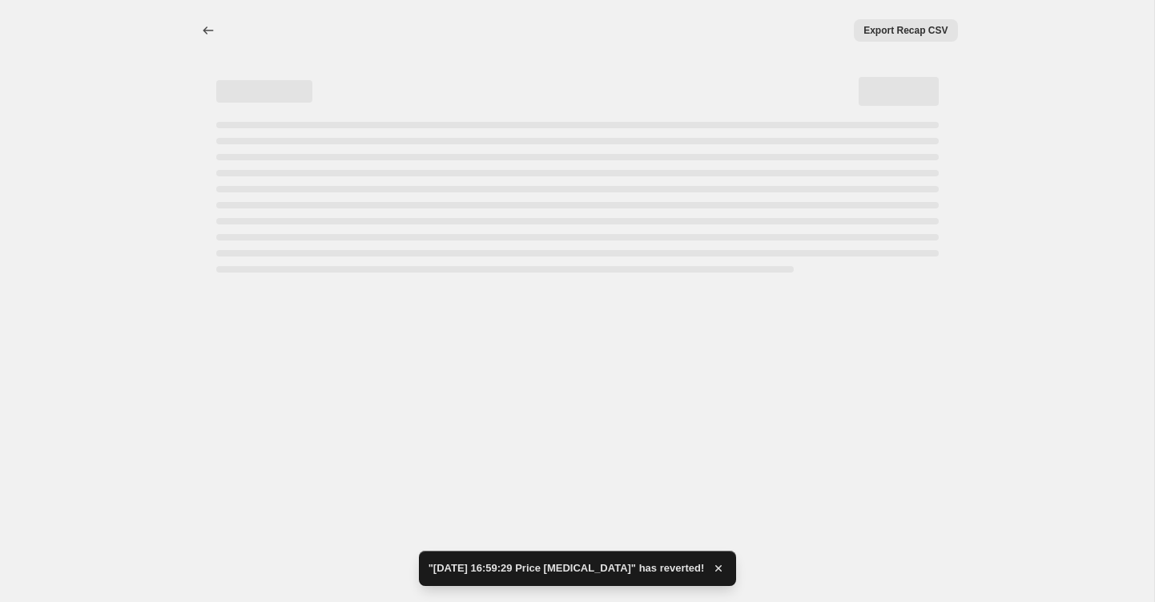
select select "percentage"
select select "collection"
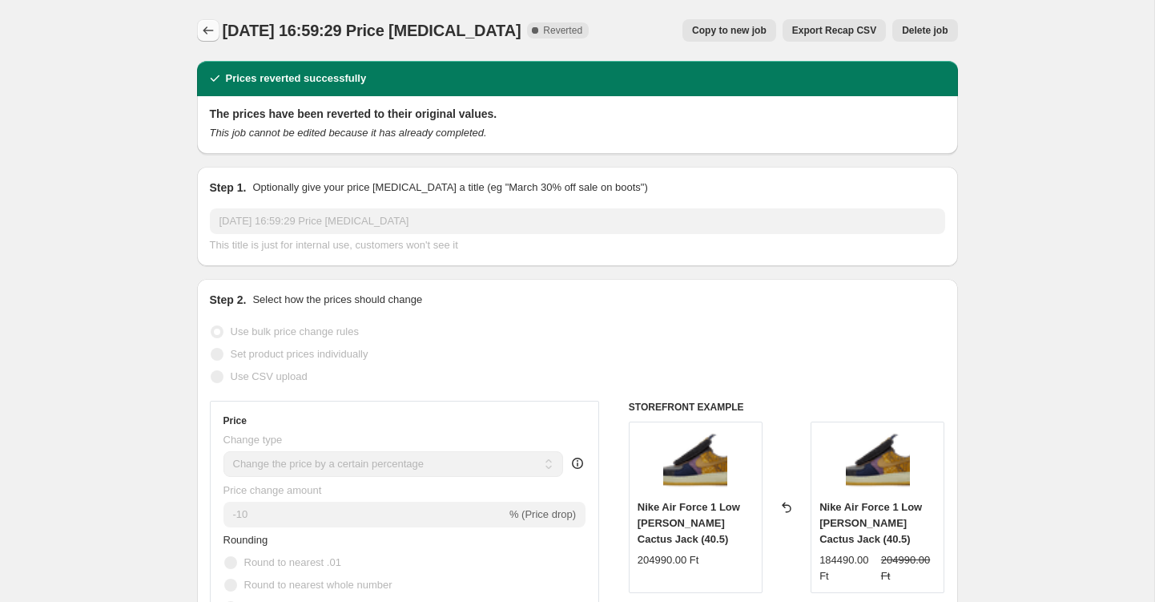
click at [210, 30] on icon "Price change jobs" at bounding box center [208, 30] width 16 height 16
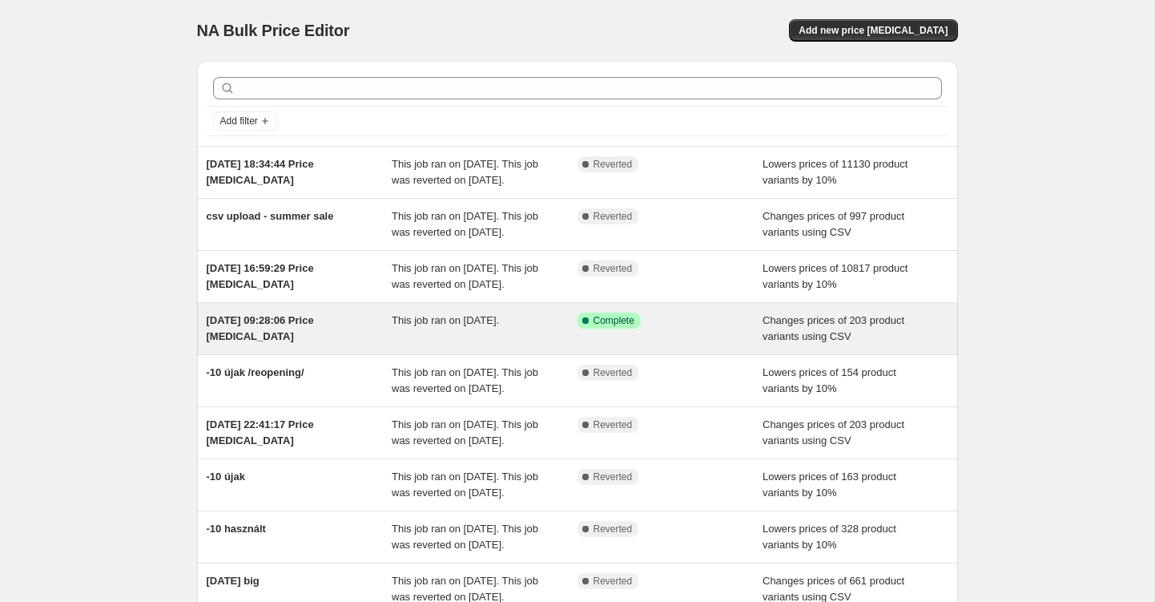
click at [264, 342] on span "[DATE] 09:28:06 Price [MEDICAL_DATA]" at bounding box center [260, 328] width 107 height 28
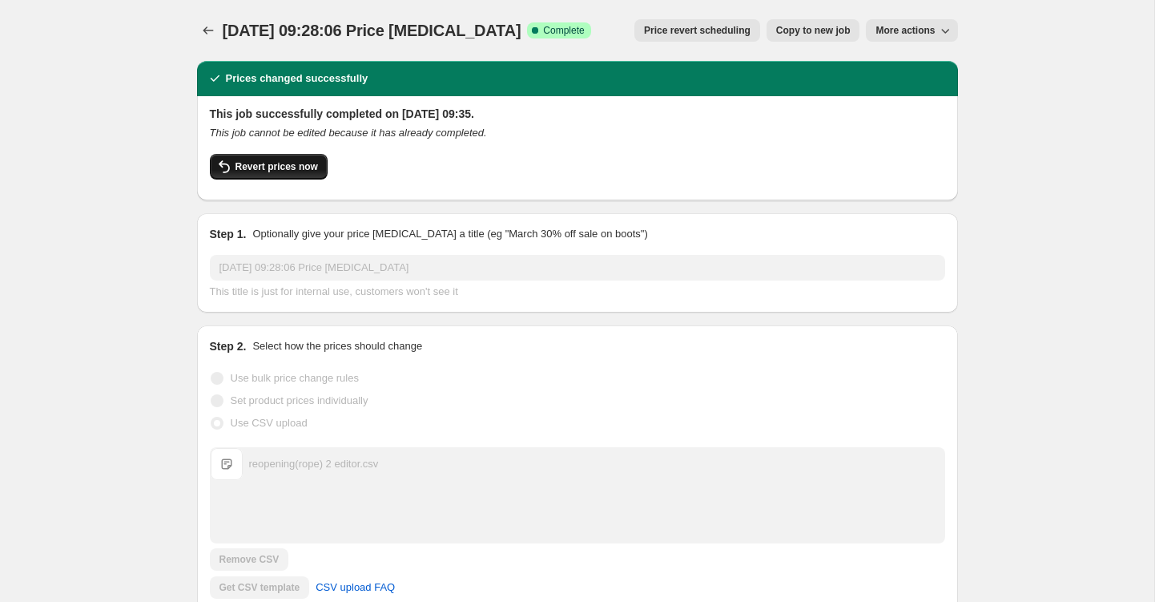
click at [317, 163] on span "Revert prices now" at bounding box center [277, 166] width 83 height 13
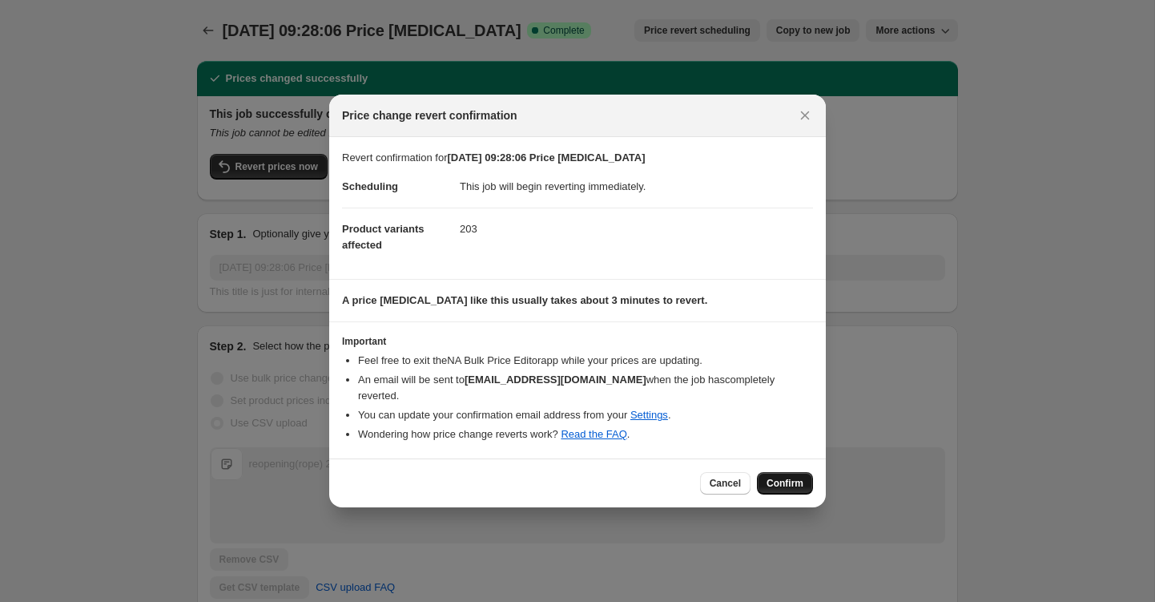
click at [778, 480] on span "Confirm" at bounding box center [785, 483] width 37 height 13
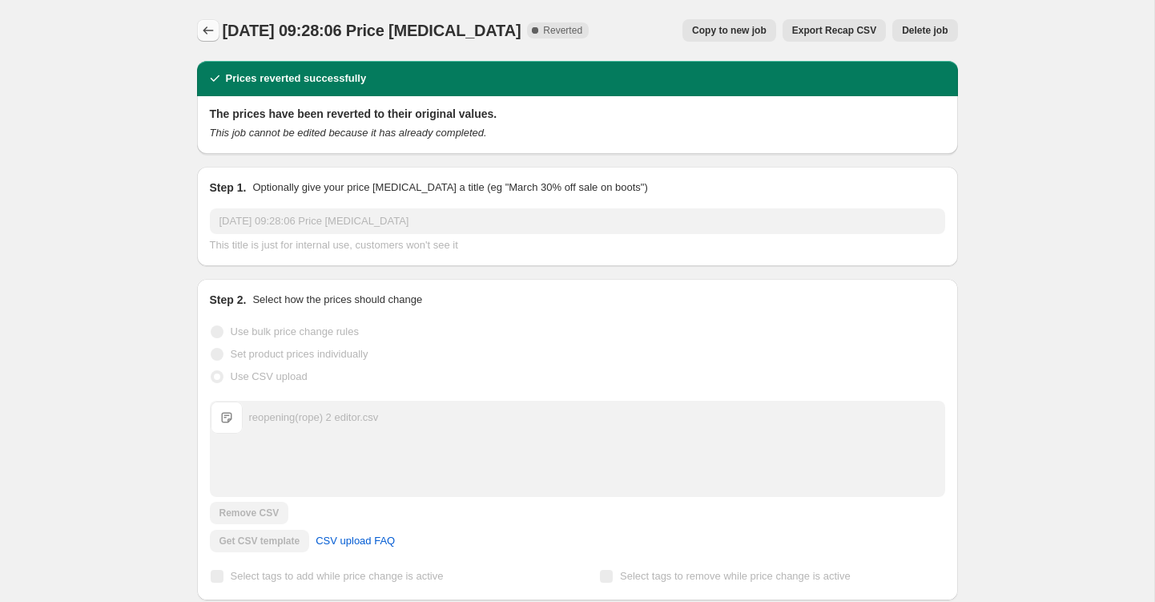
click at [203, 25] on icon "Price change jobs" at bounding box center [208, 30] width 16 height 16
